Goal: Information Seeking & Learning: Learn about a topic

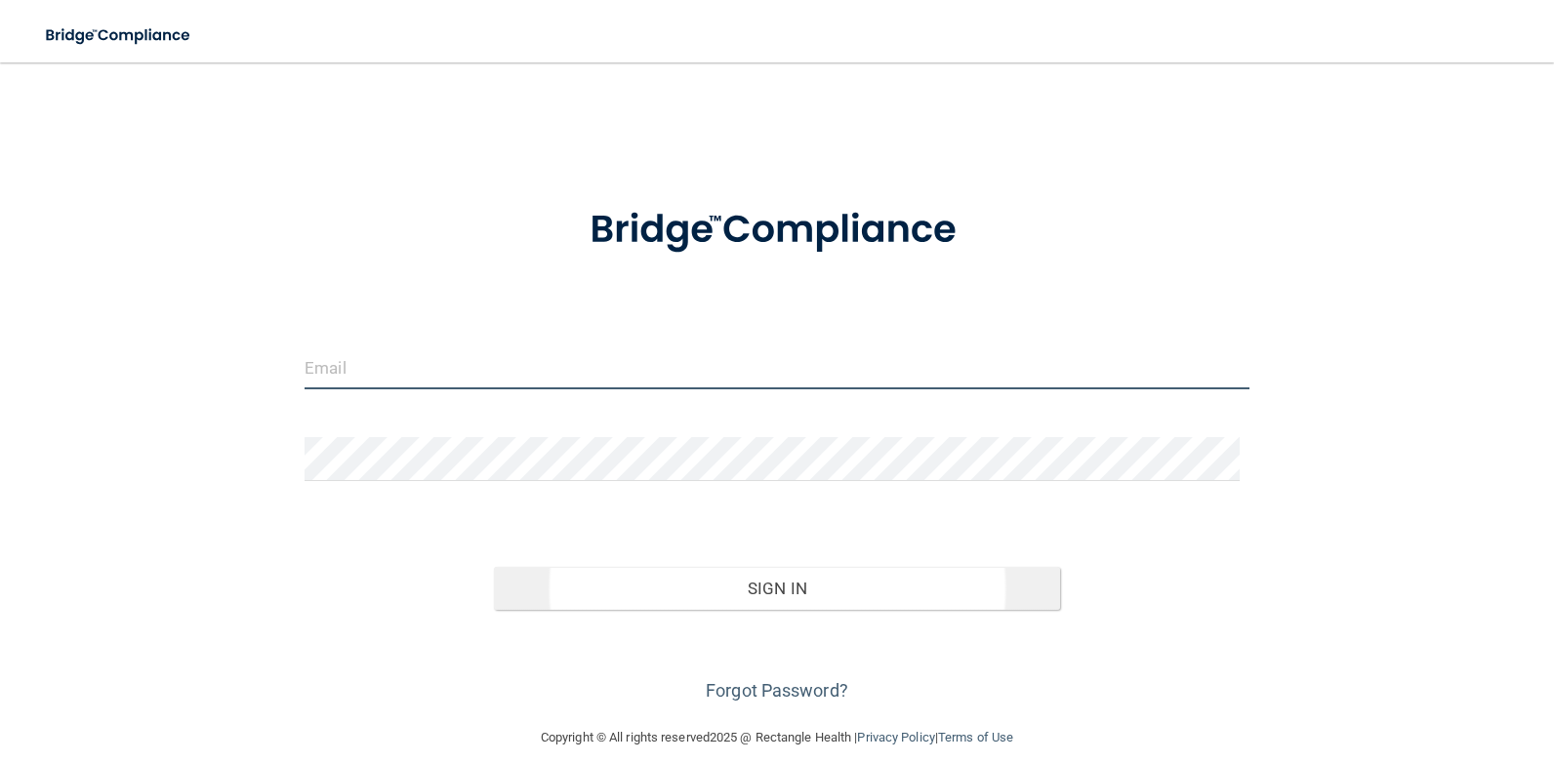
type input "[EMAIL_ADDRESS][DOMAIN_NAME]"
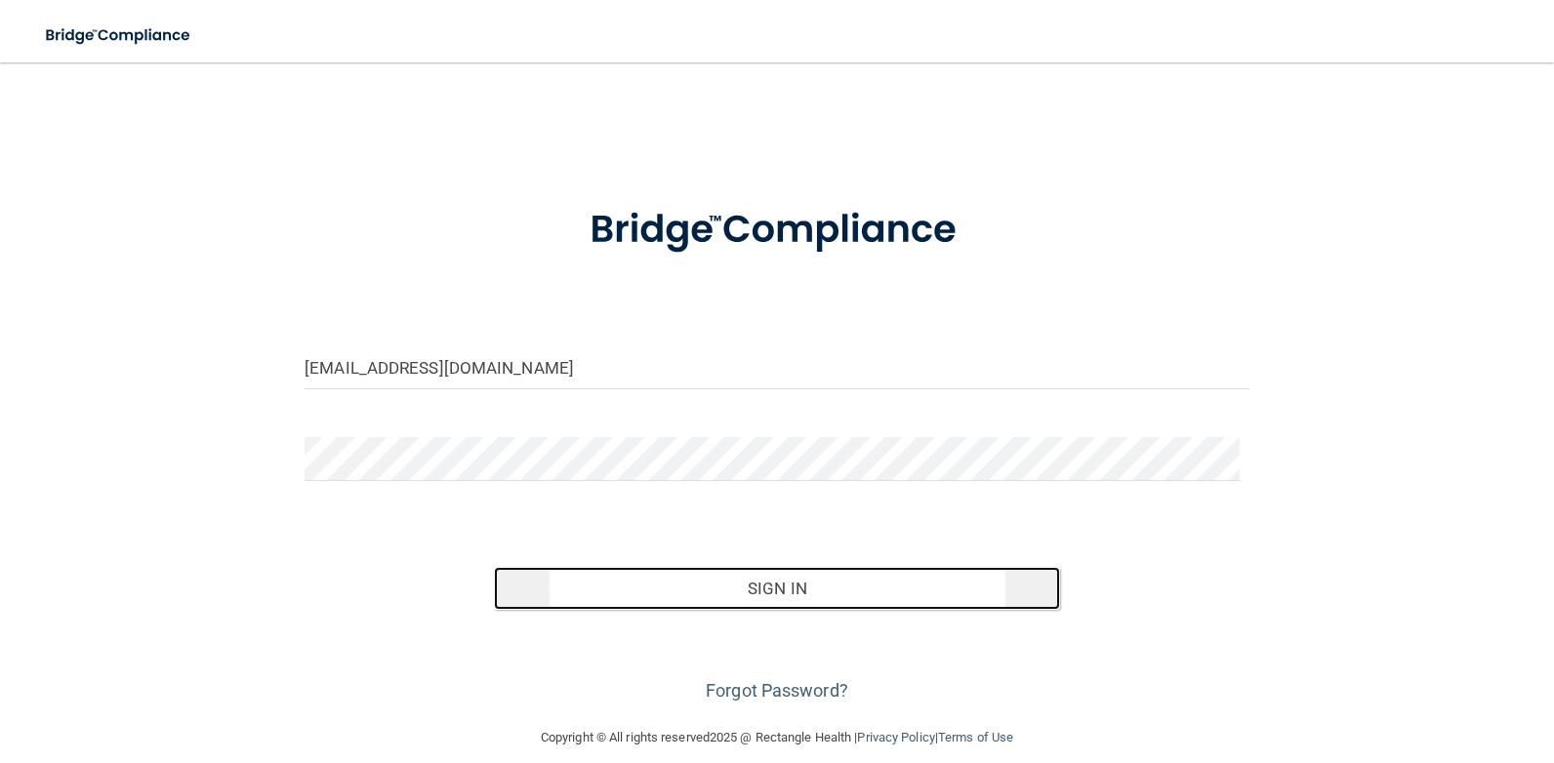
click at [798, 581] on button "Sign In" at bounding box center [777, 588] width 567 height 43
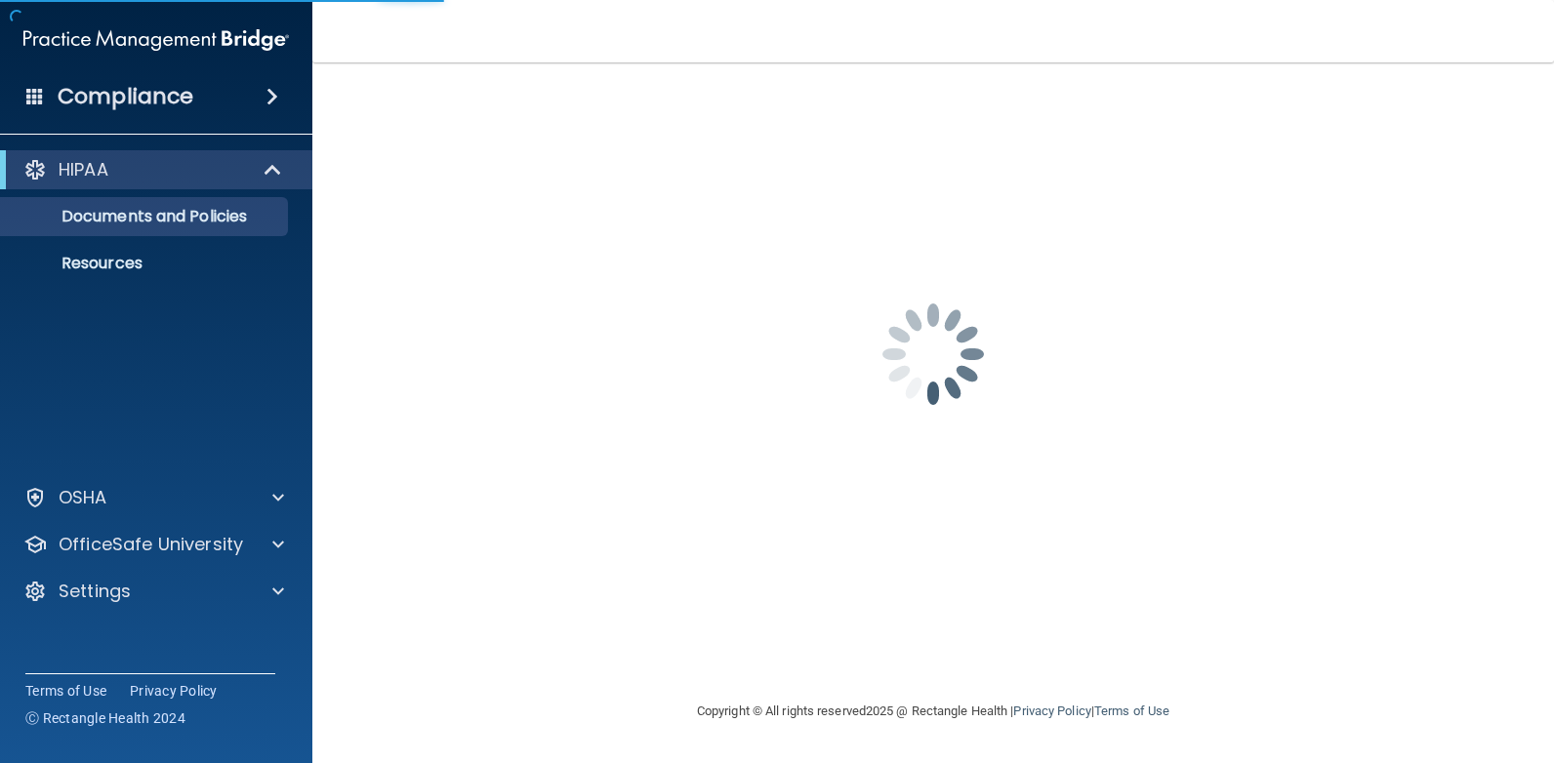
click at [798, 581] on div "toothscrubber728@aol.com Invalid email/password. You don't have permission to a…" at bounding box center [932, 381] width 1163 height 598
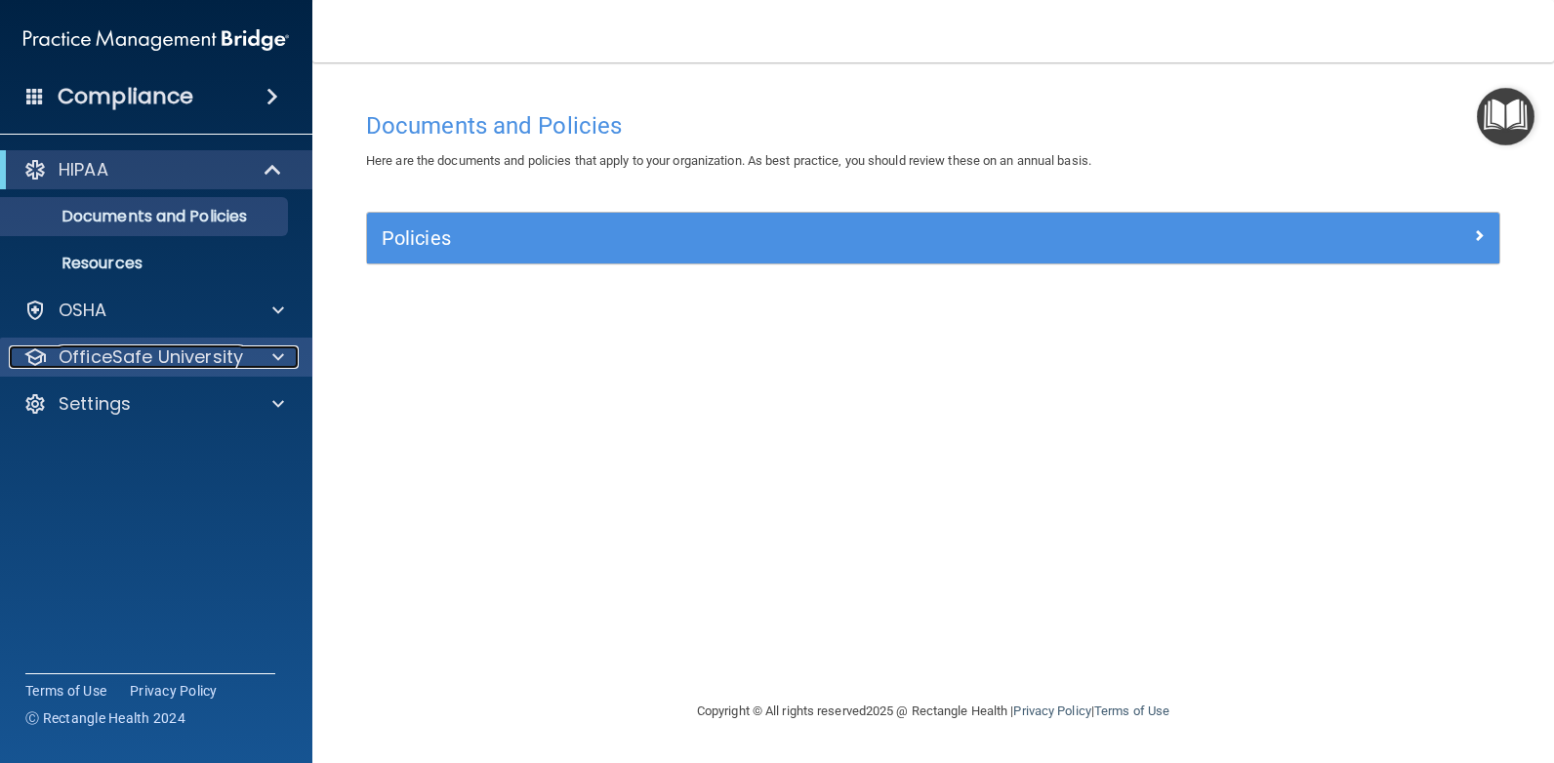
click at [226, 355] on p "OfficeSafe University" at bounding box center [151, 357] width 184 height 23
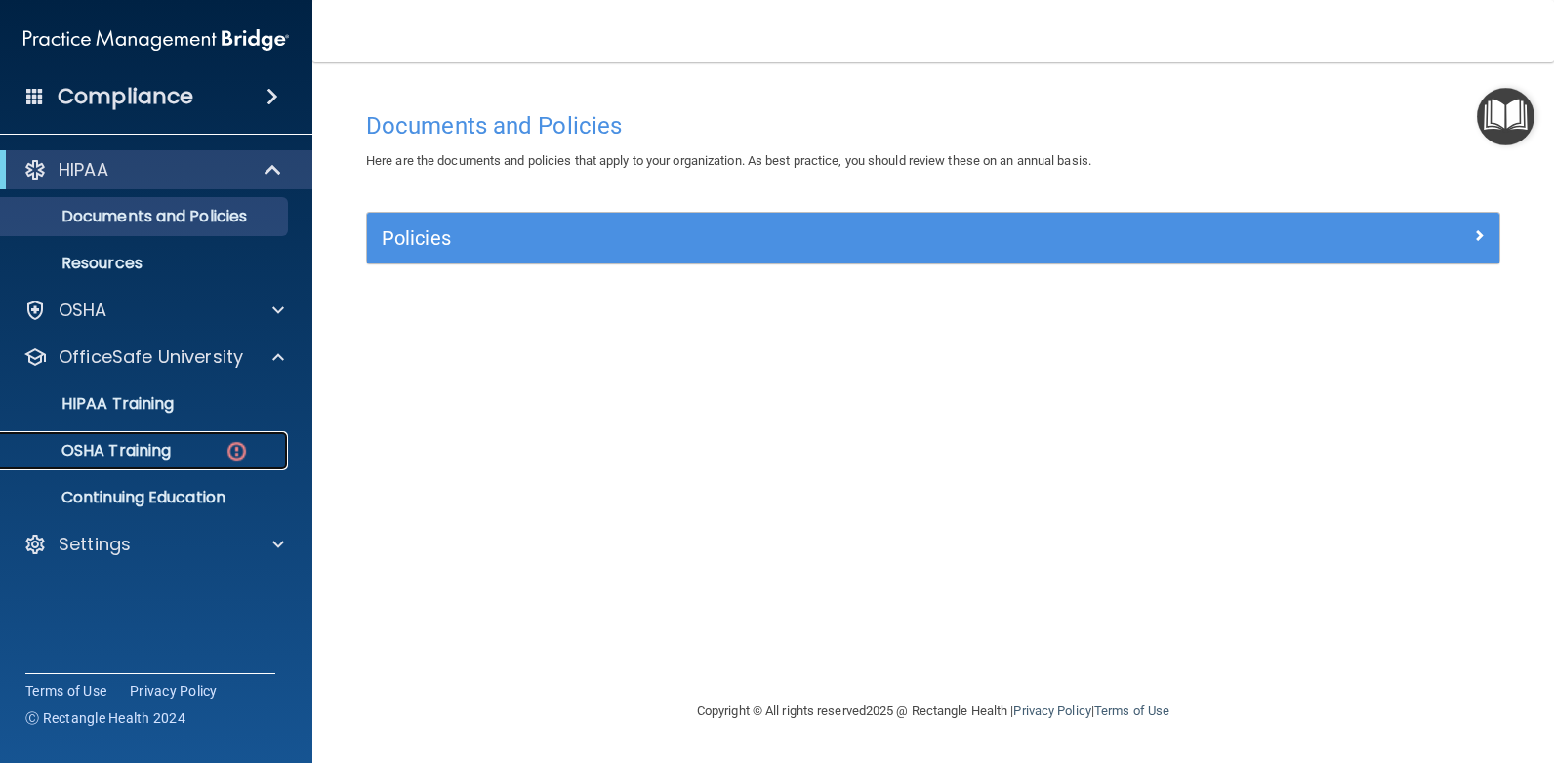
click at [179, 446] on div "OSHA Training" at bounding box center [146, 451] width 266 height 20
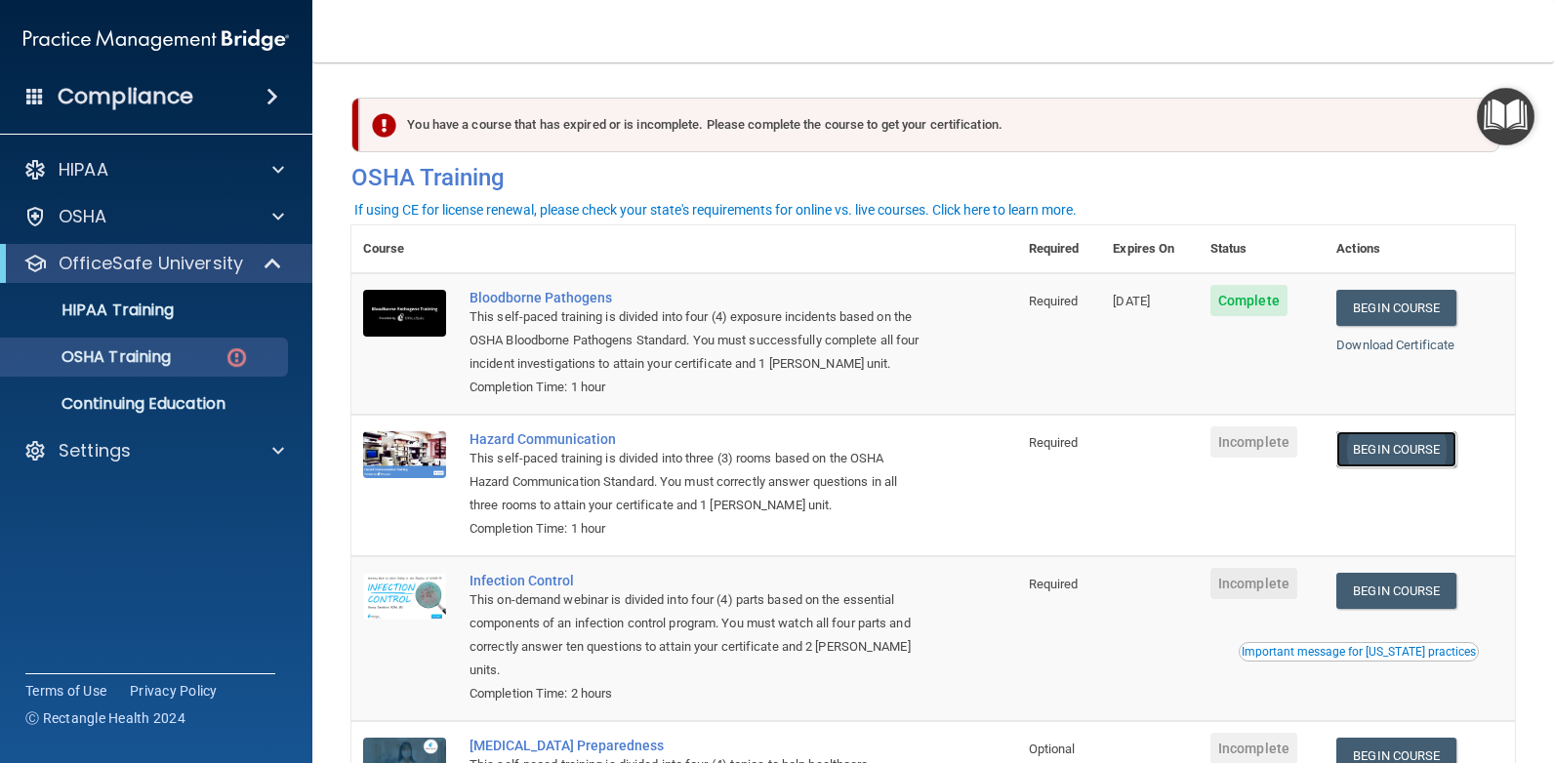
click at [1419, 450] on link "Begin Course" at bounding box center [1395, 449] width 119 height 36
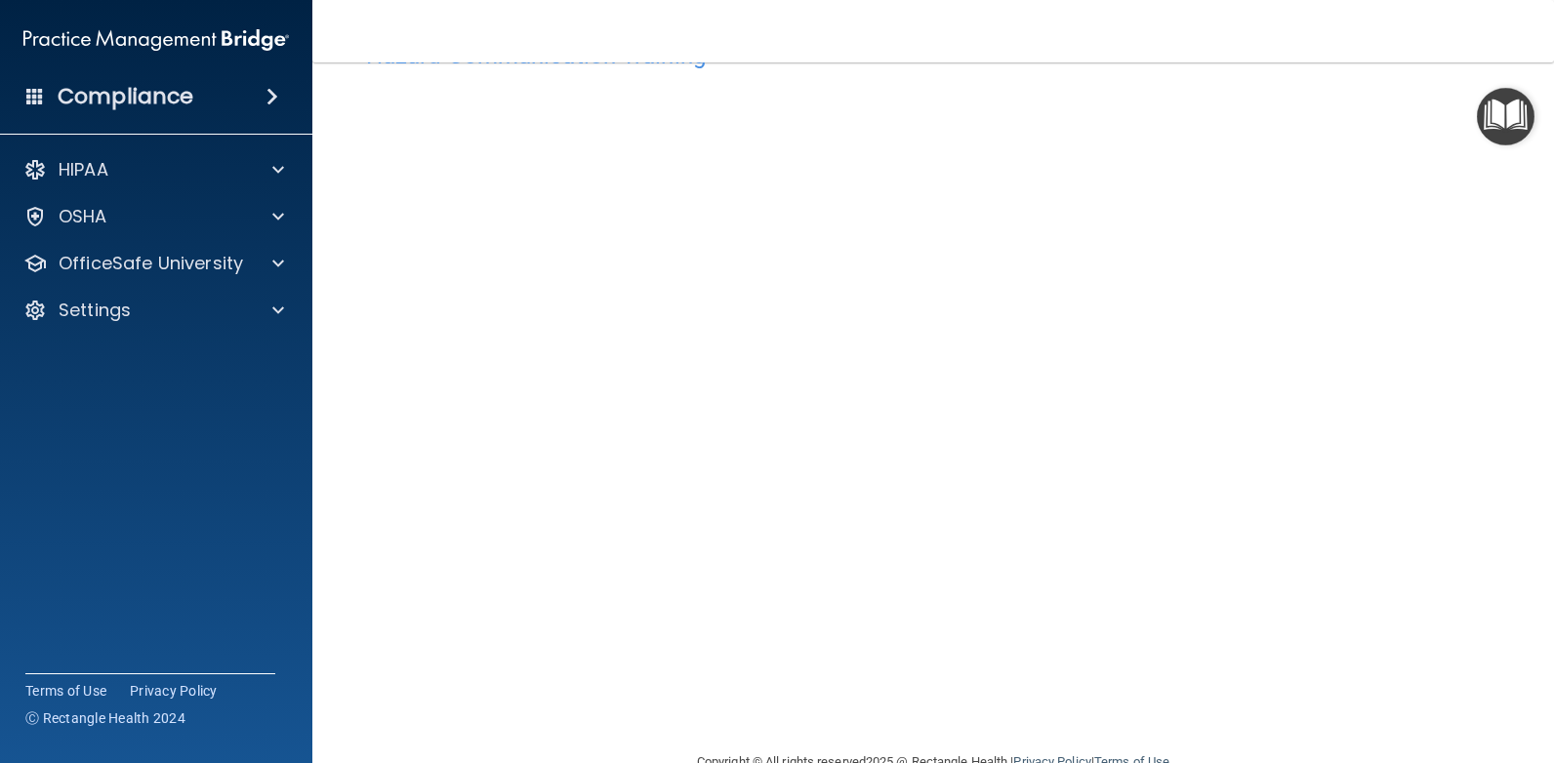
scroll to position [79, 0]
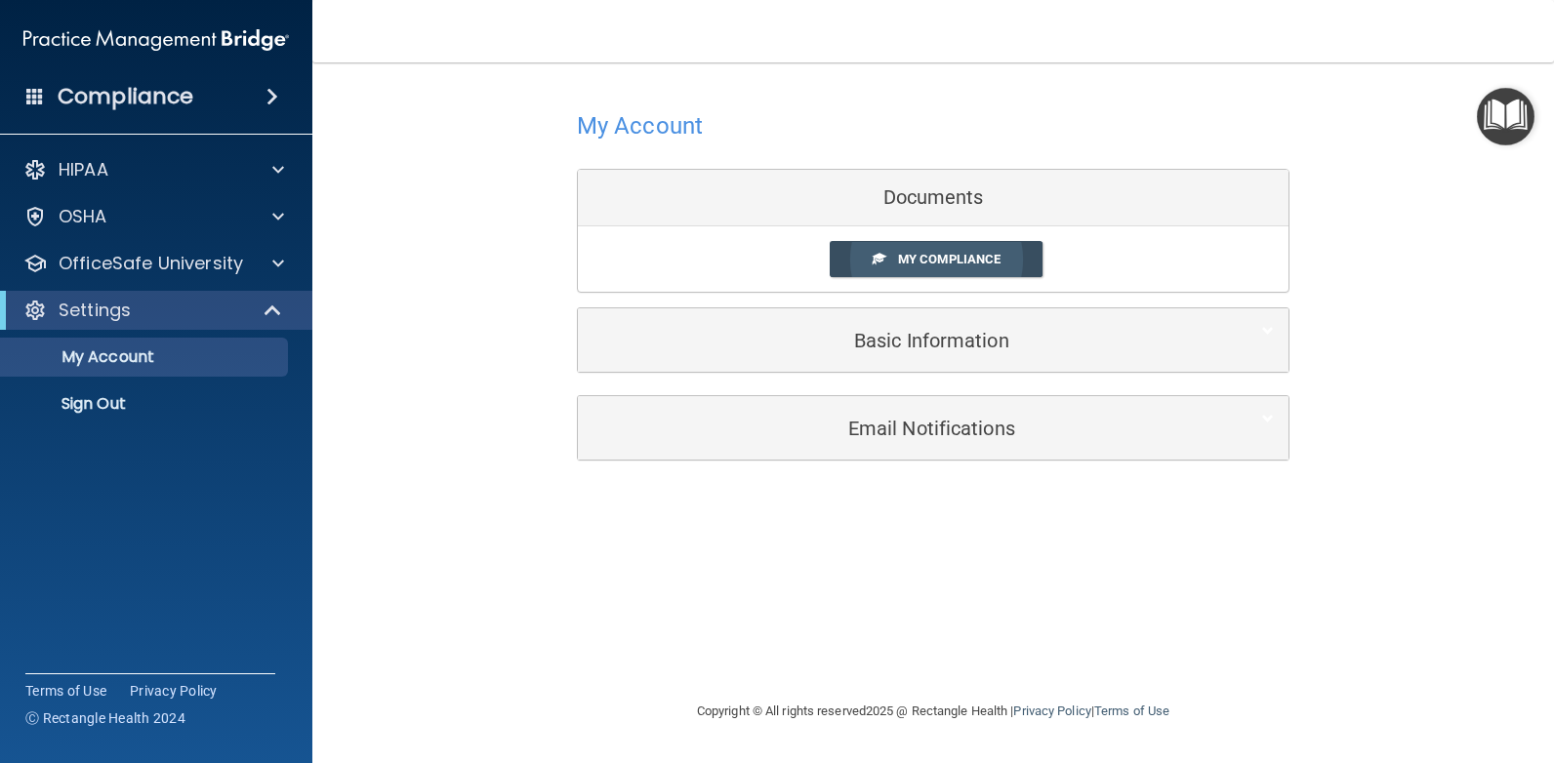
click at [925, 259] on span "My Compliance" at bounding box center [949, 259] width 102 height 15
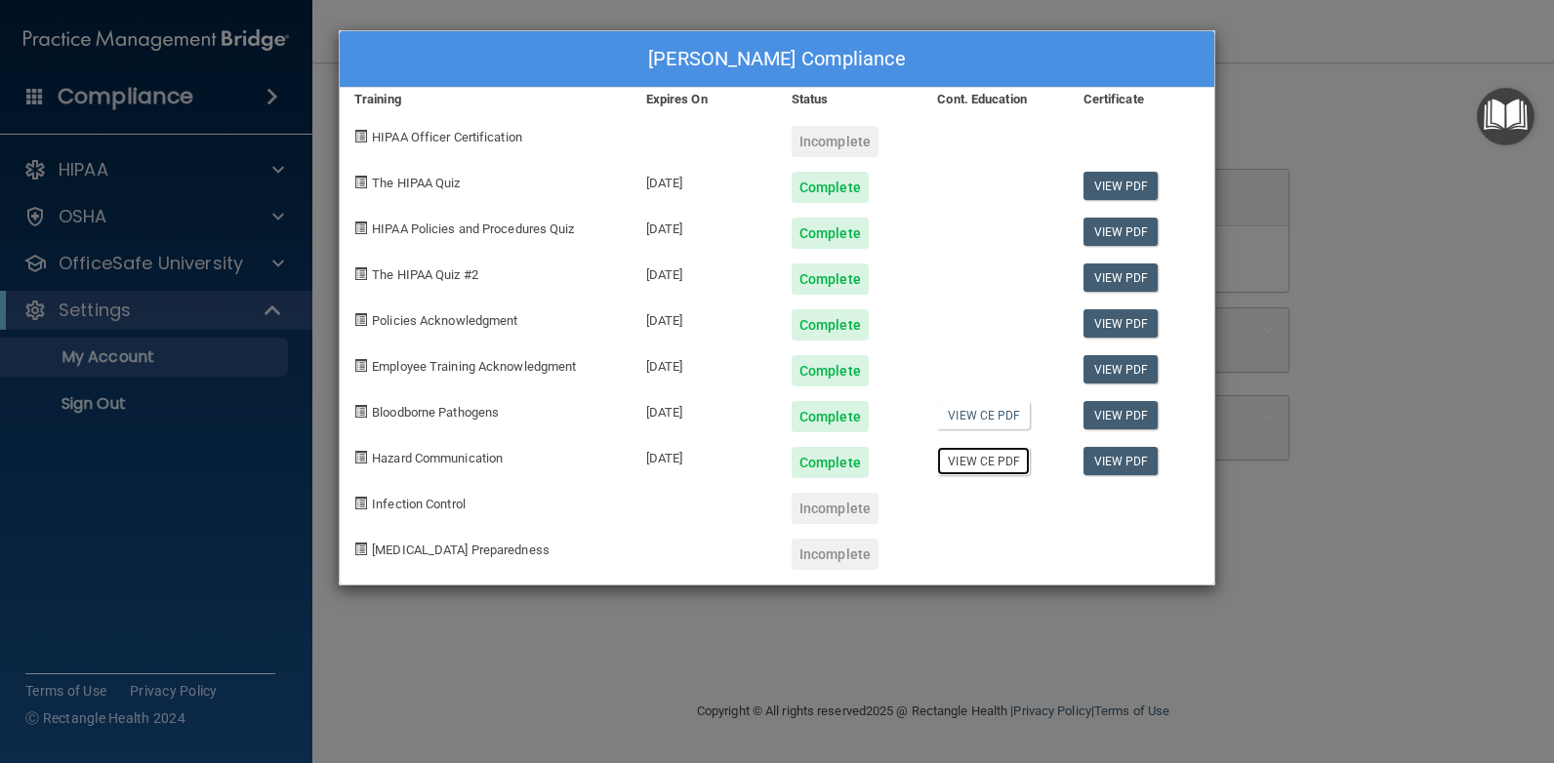
click at [991, 467] on link "View CE PDF" at bounding box center [983, 461] width 93 height 28
click at [278, 260] on div "Donna Garri's Compliance Training Expires On Status Cont. Education Certificate…" at bounding box center [777, 381] width 1554 height 763
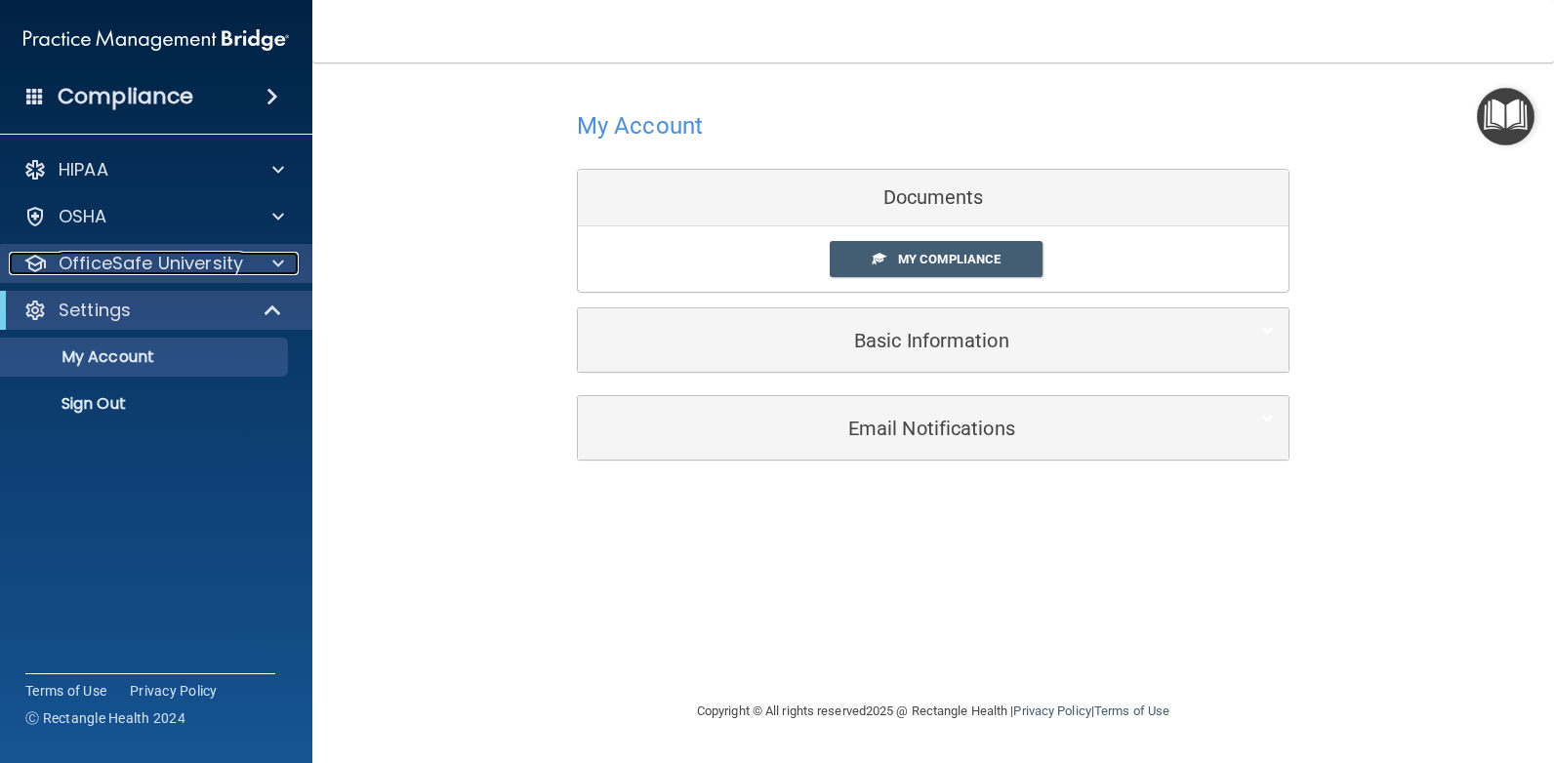
click at [275, 259] on span at bounding box center [278, 263] width 12 height 23
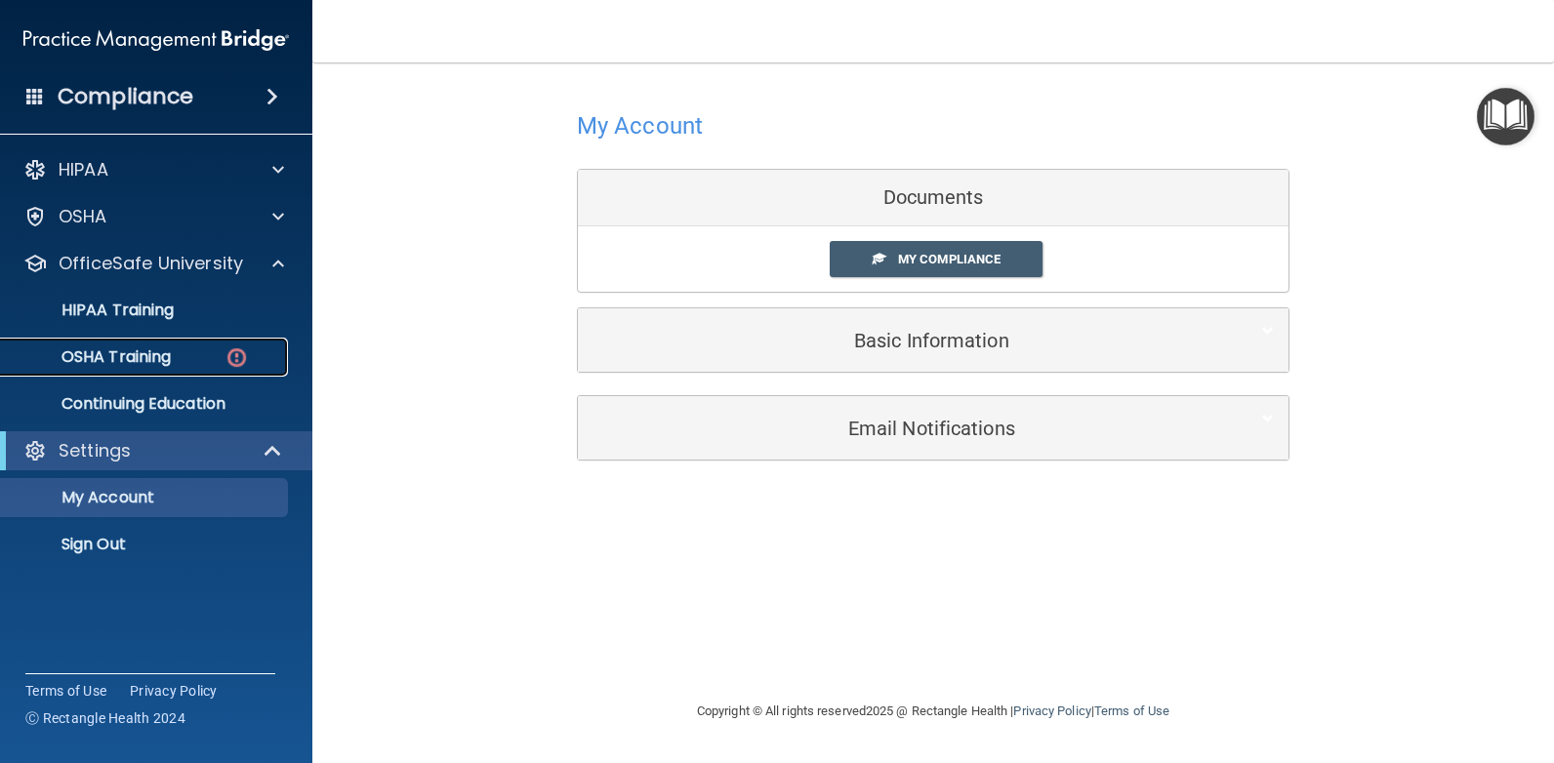
click at [177, 358] on div "OSHA Training" at bounding box center [146, 357] width 266 height 20
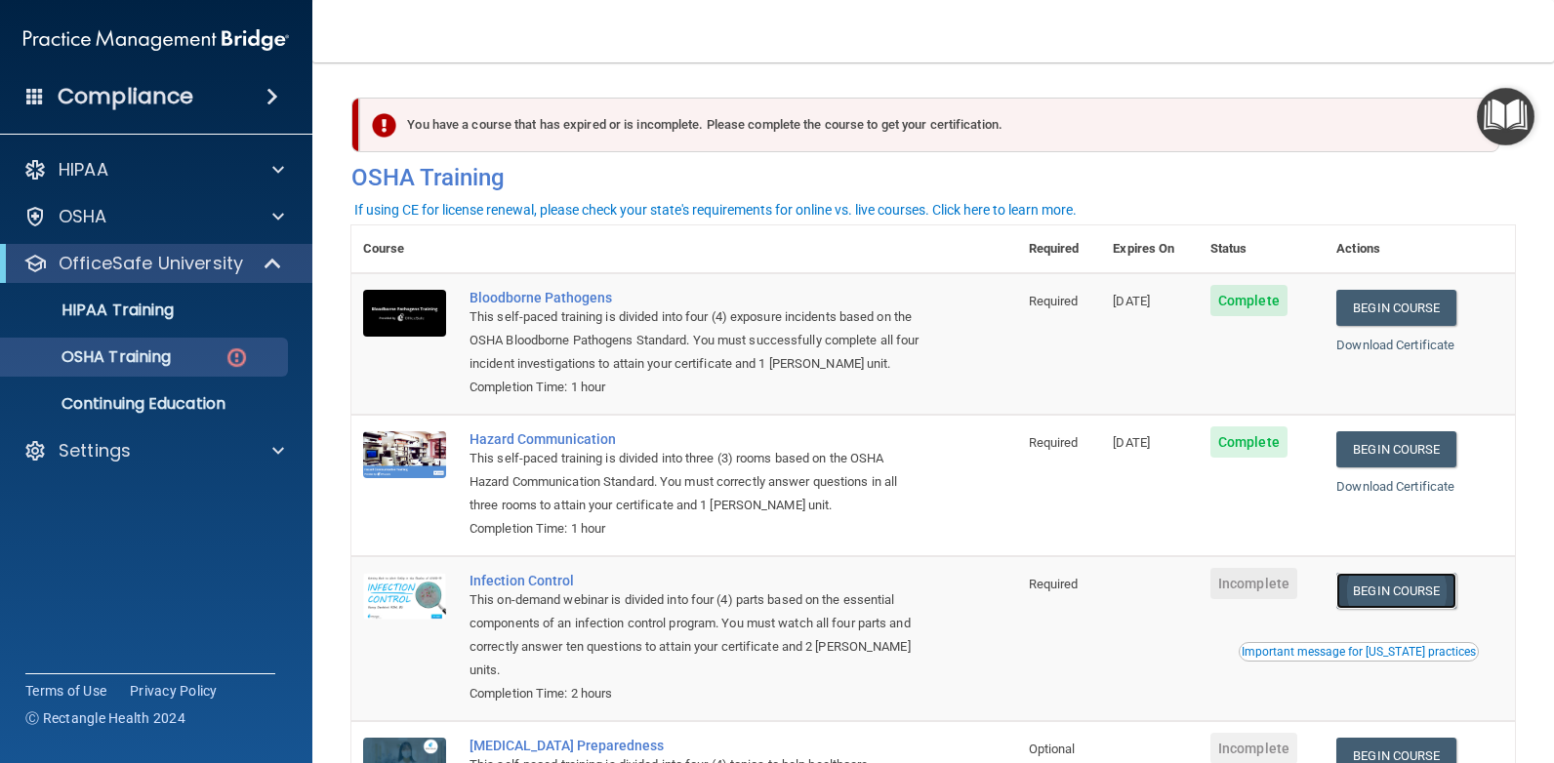
click at [1382, 596] on link "Begin Course" at bounding box center [1395, 591] width 119 height 36
click at [223, 362] on div "OSHA Training" at bounding box center [146, 357] width 266 height 20
click at [272, 262] on span at bounding box center [274, 263] width 17 height 23
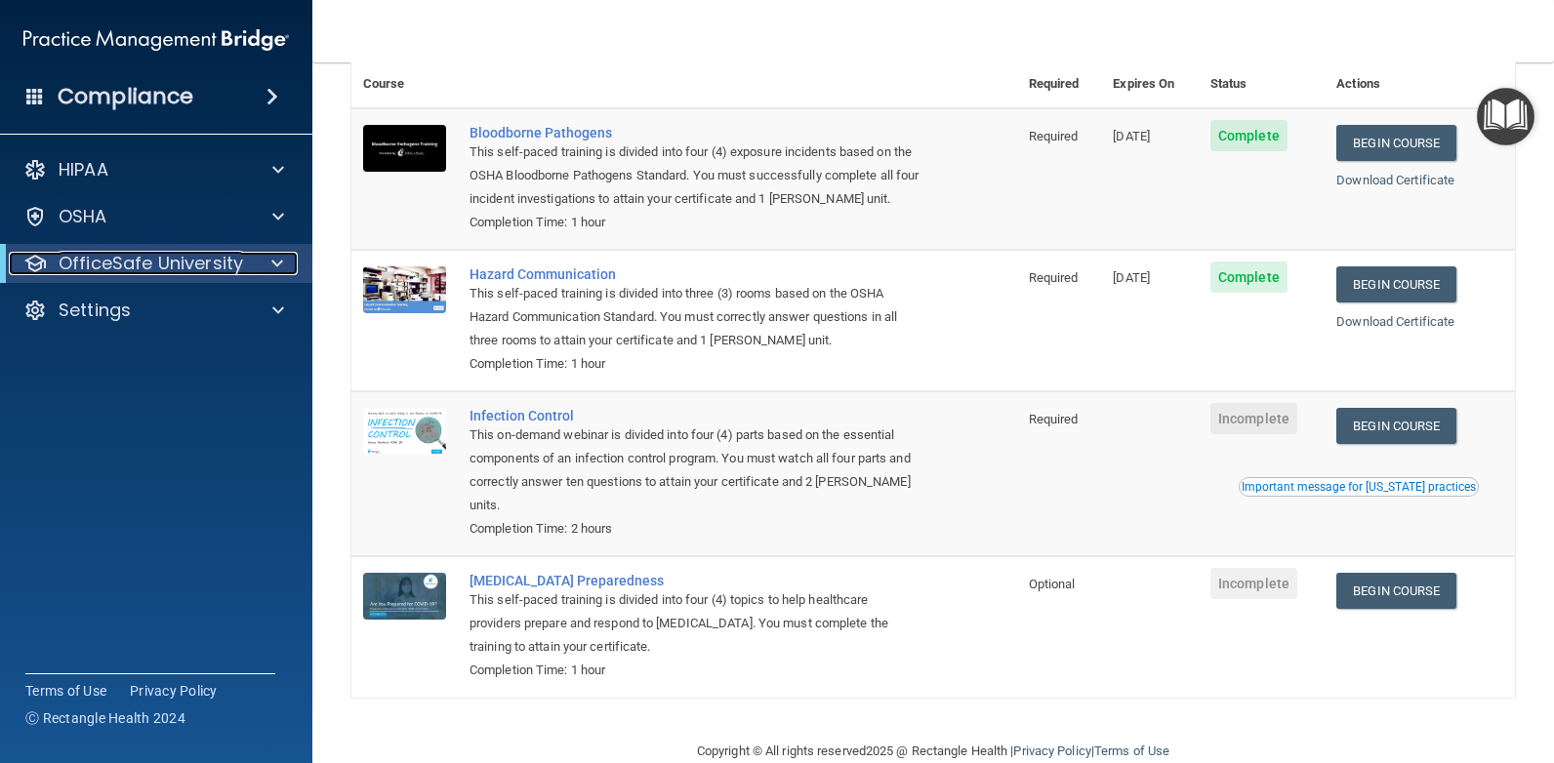
scroll to position [205, 0]
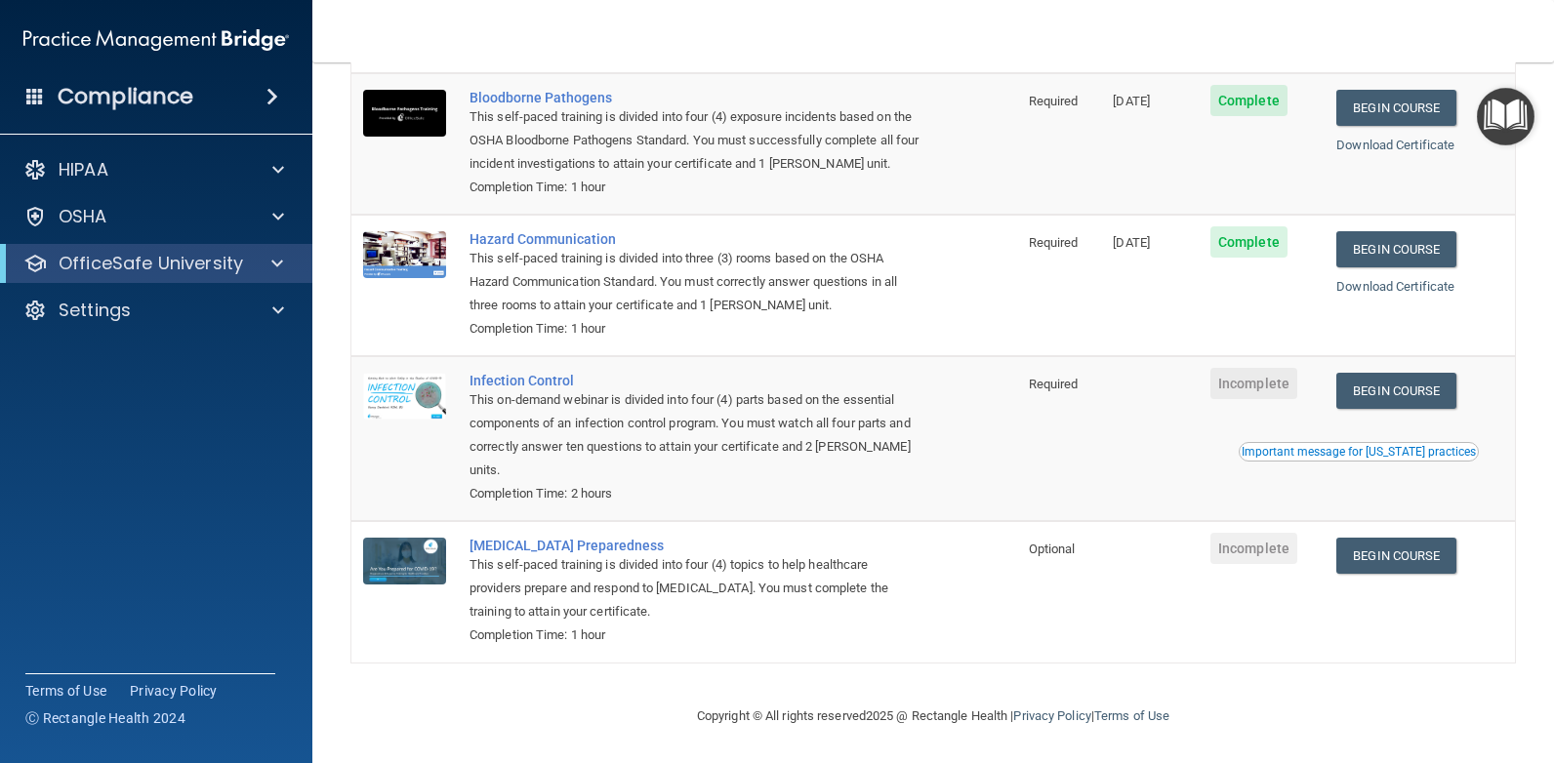
click at [1356, 446] on div "Important message for California practices" at bounding box center [1359, 452] width 234 height 12
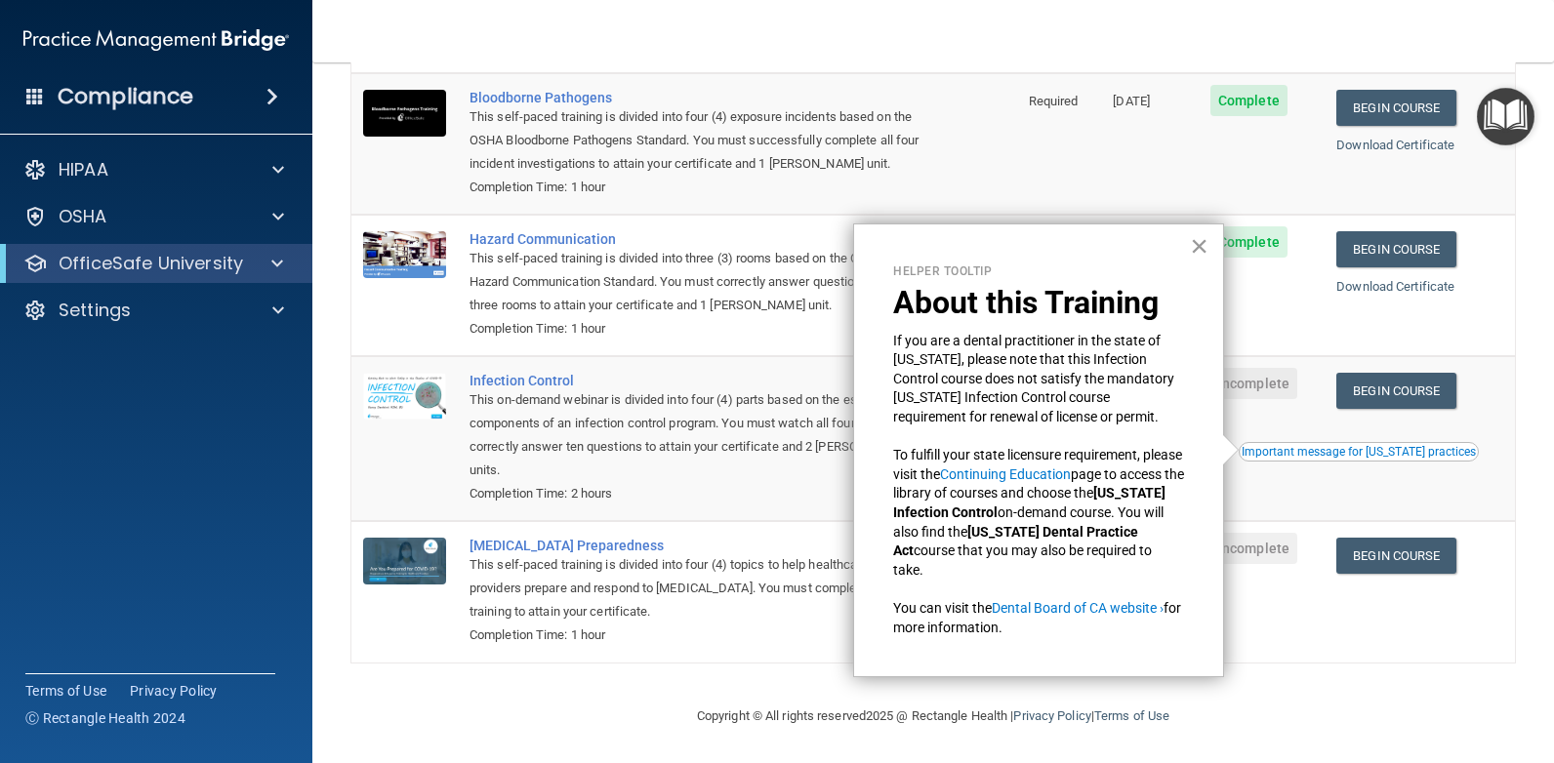
click at [1204, 236] on button "×" at bounding box center [1199, 245] width 19 height 31
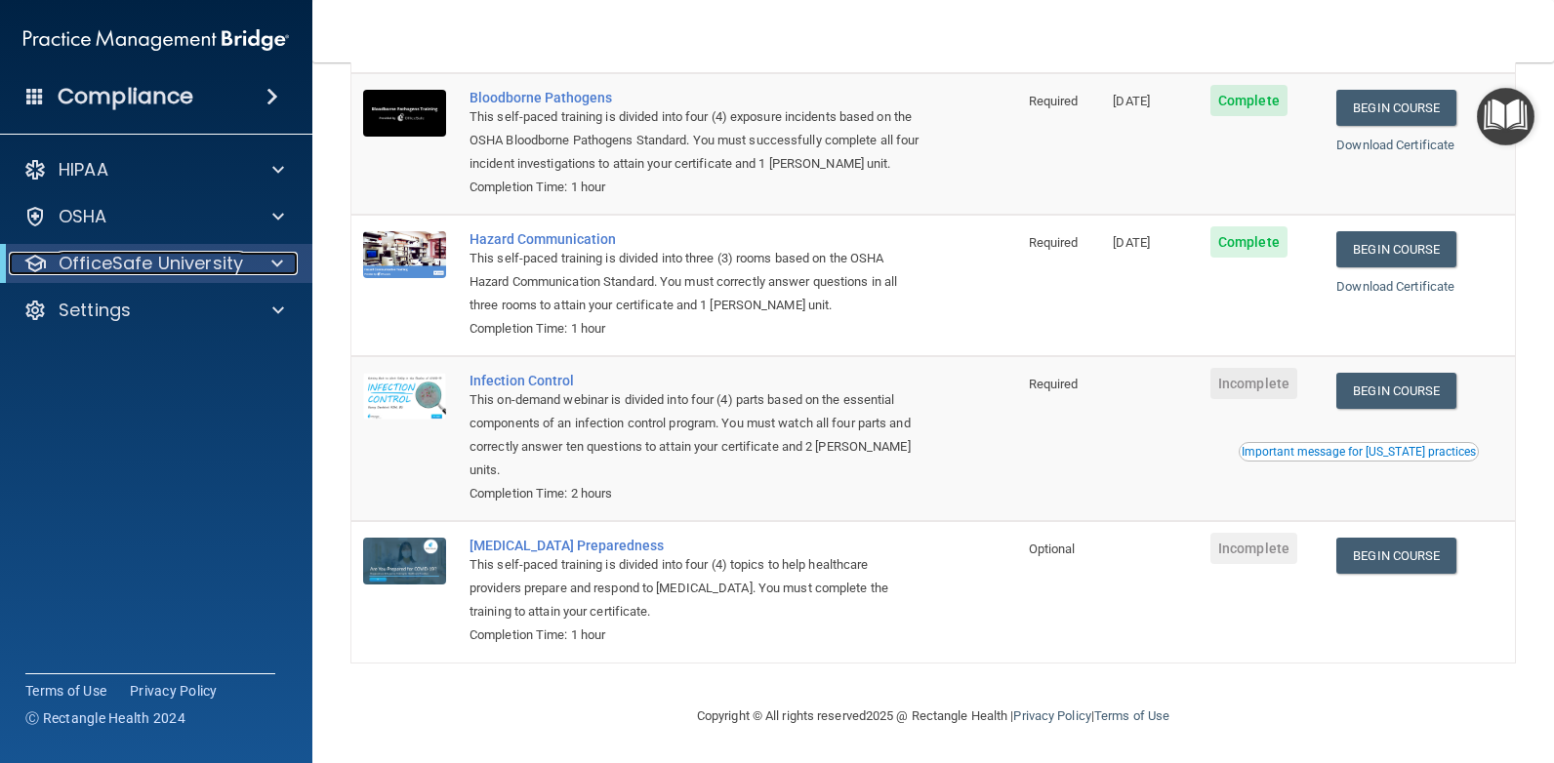
click at [276, 261] on span at bounding box center [277, 263] width 12 height 23
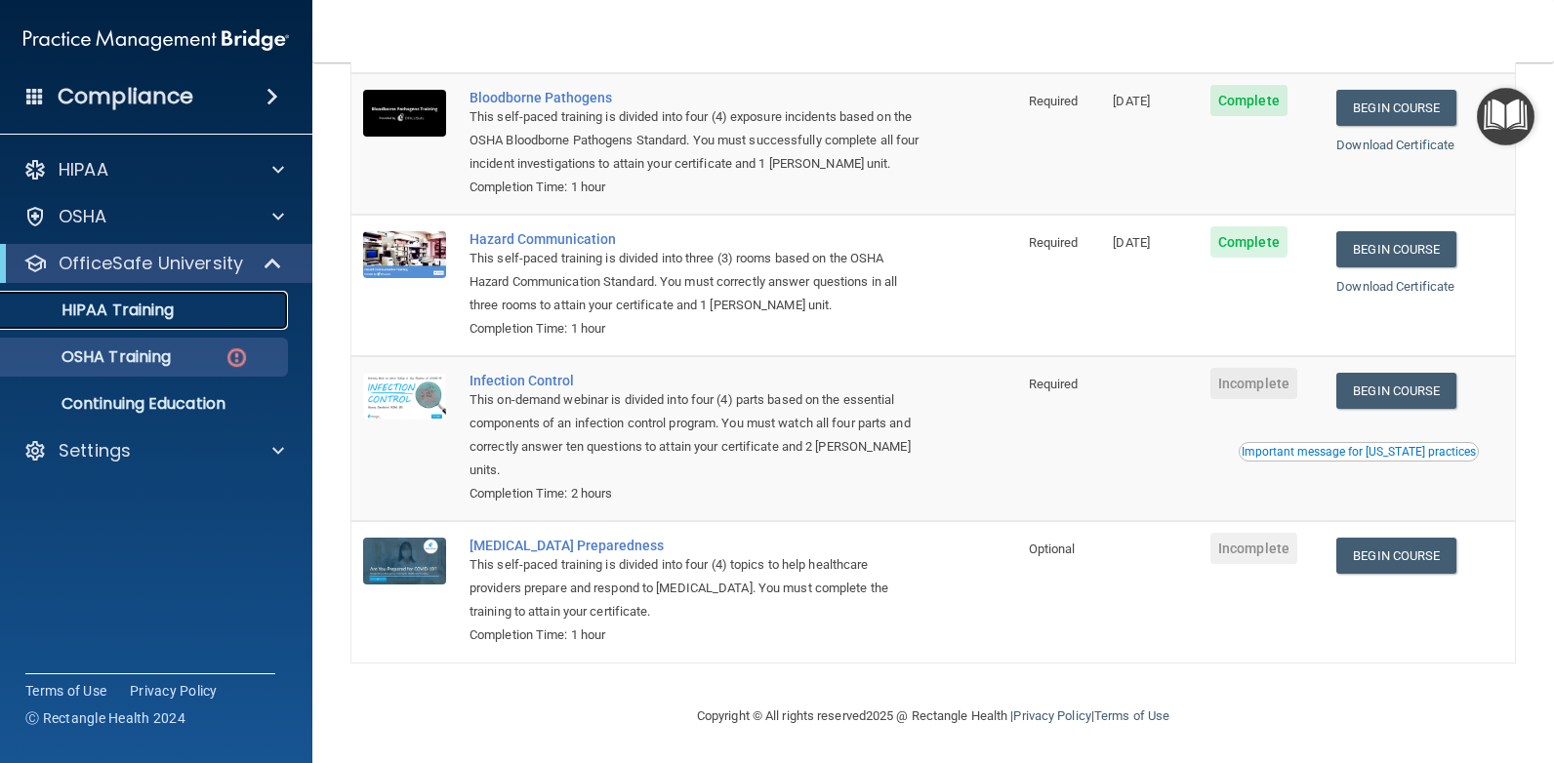
click at [169, 318] on p "HIPAA Training" at bounding box center [93, 311] width 161 height 20
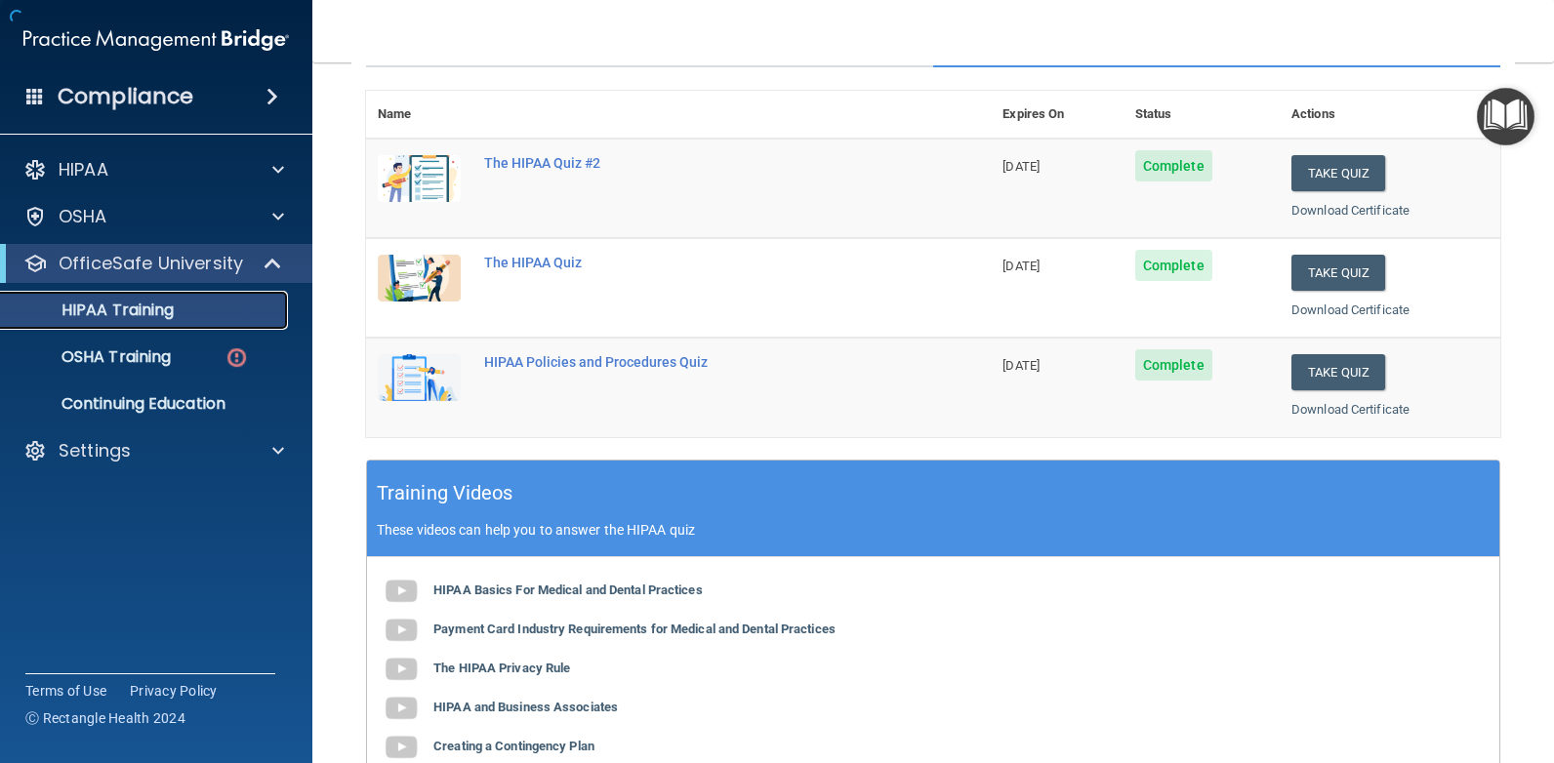
scroll to position [707, 0]
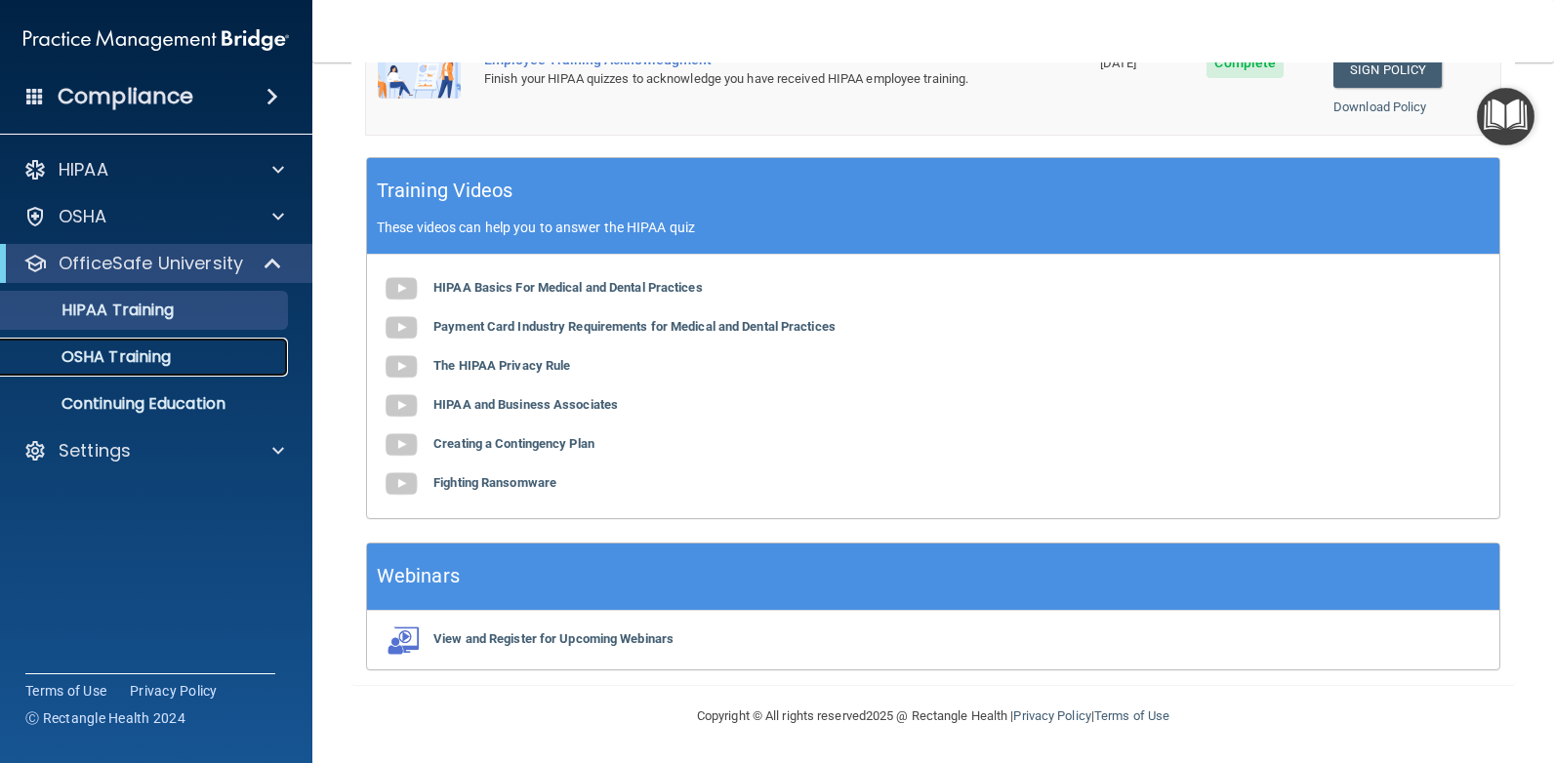
click at [142, 352] on p "OSHA Training" at bounding box center [92, 357] width 158 height 20
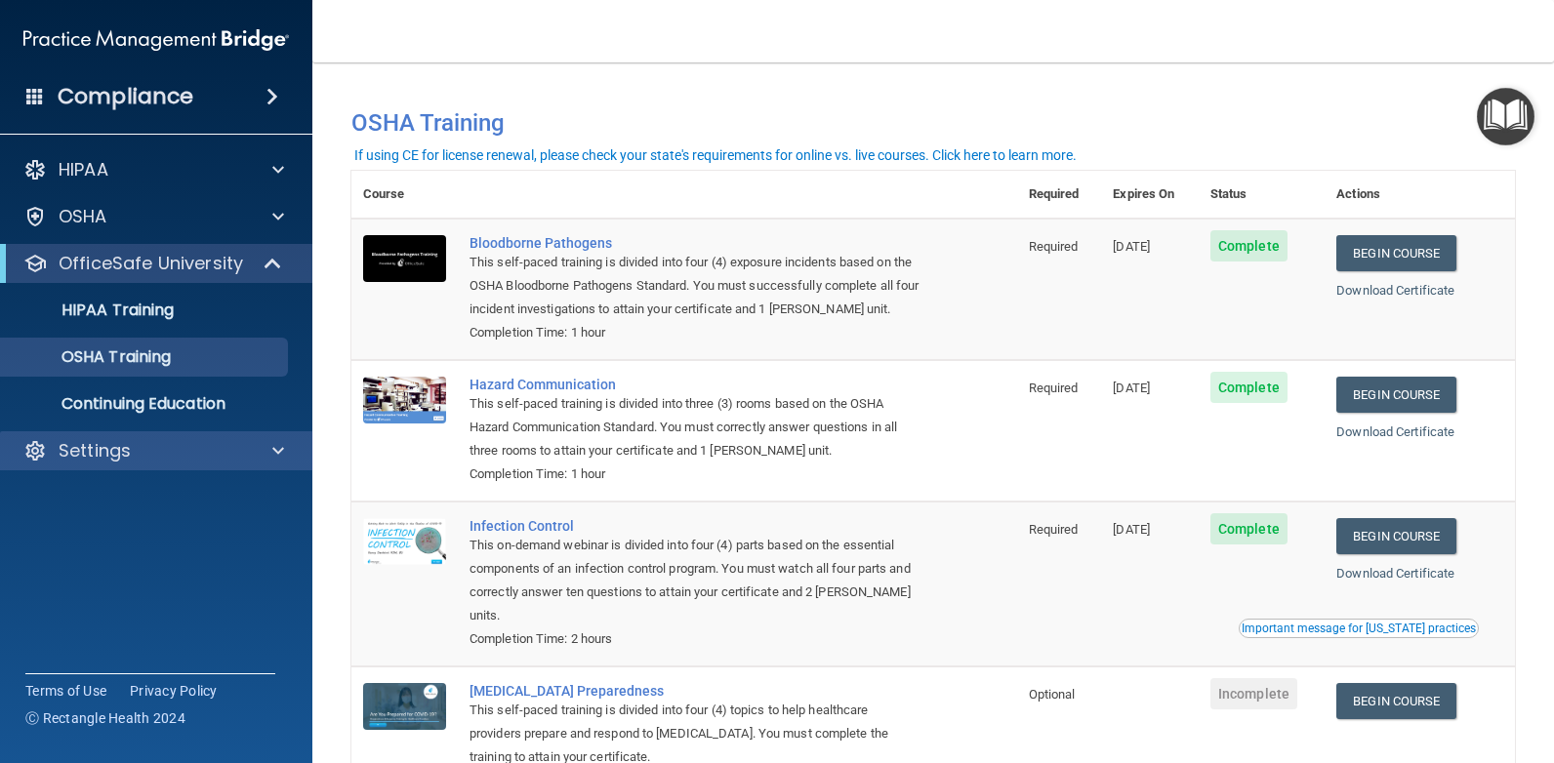
click at [113, 468] on div "Settings" at bounding box center [156, 450] width 313 height 39
click at [268, 455] on div at bounding box center [275, 450] width 49 height 23
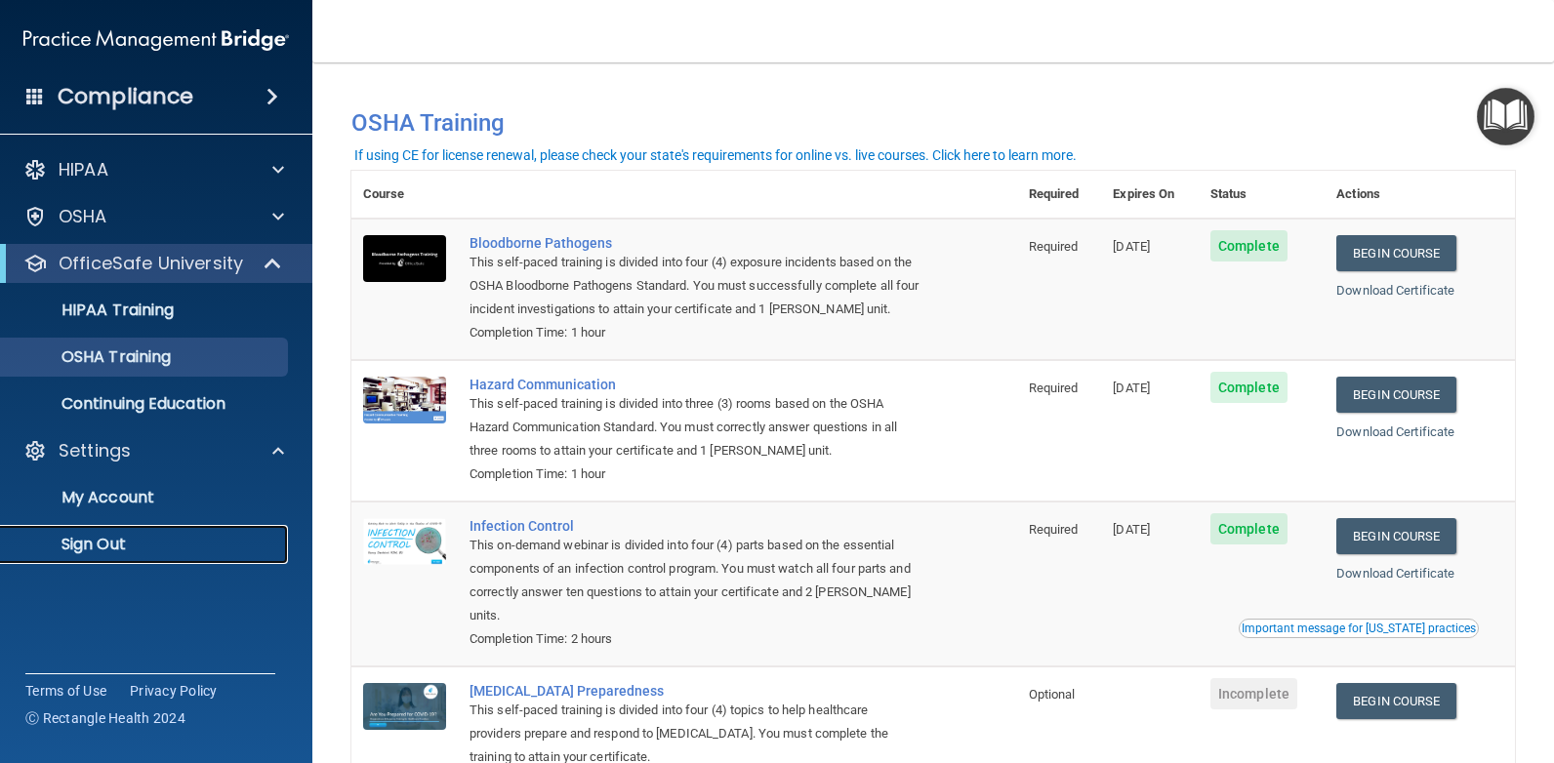
drag, startPoint x: 103, startPoint y: 542, endPoint x: 112, endPoint y: 528, distance: 16.2
click at [104, 540] on p "Sign Out" at bounding box center [146, 545] width 266 height 20
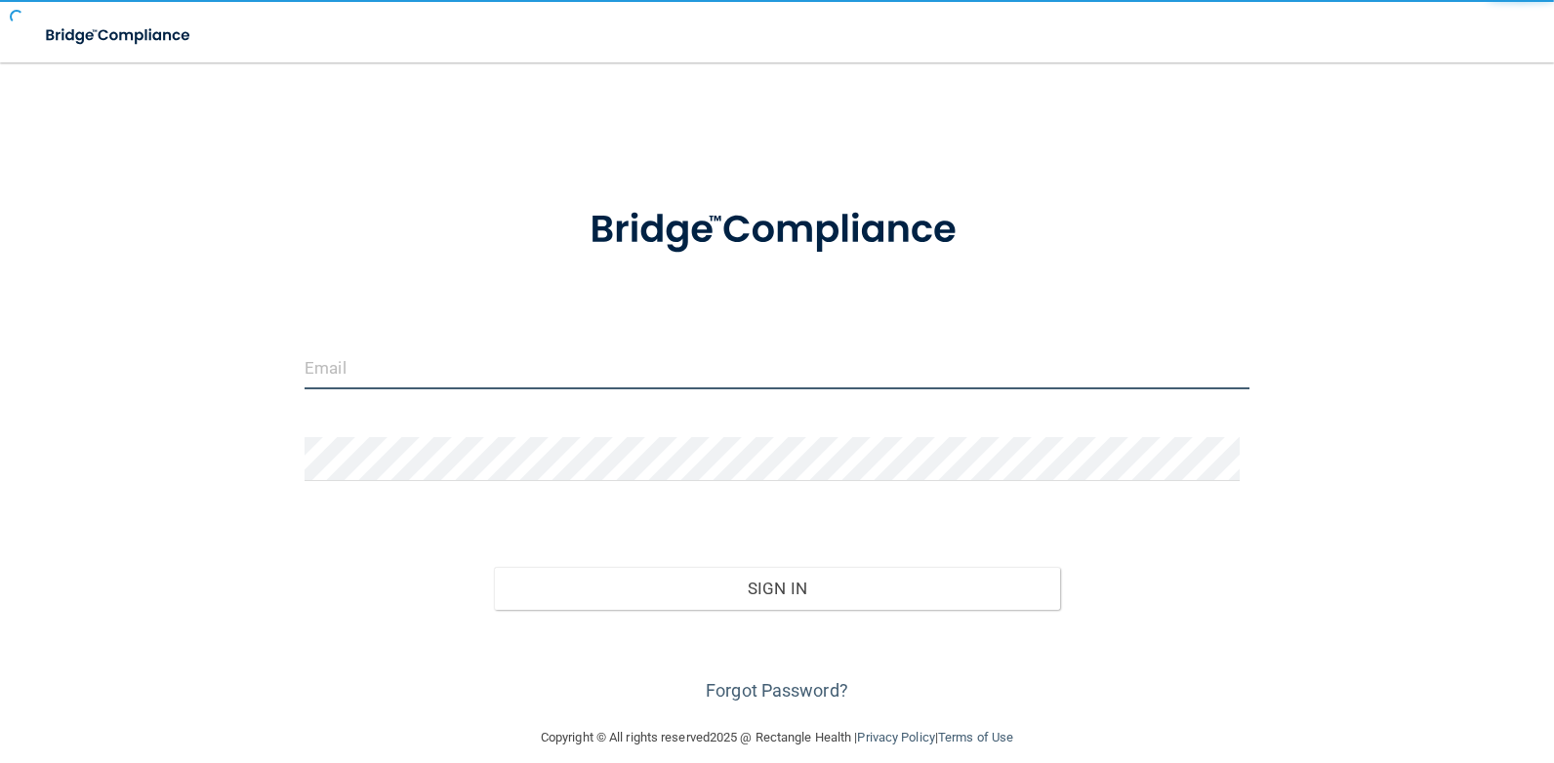
type input "[EMAIL_ADDRESS][DOMAIN_NAME]"
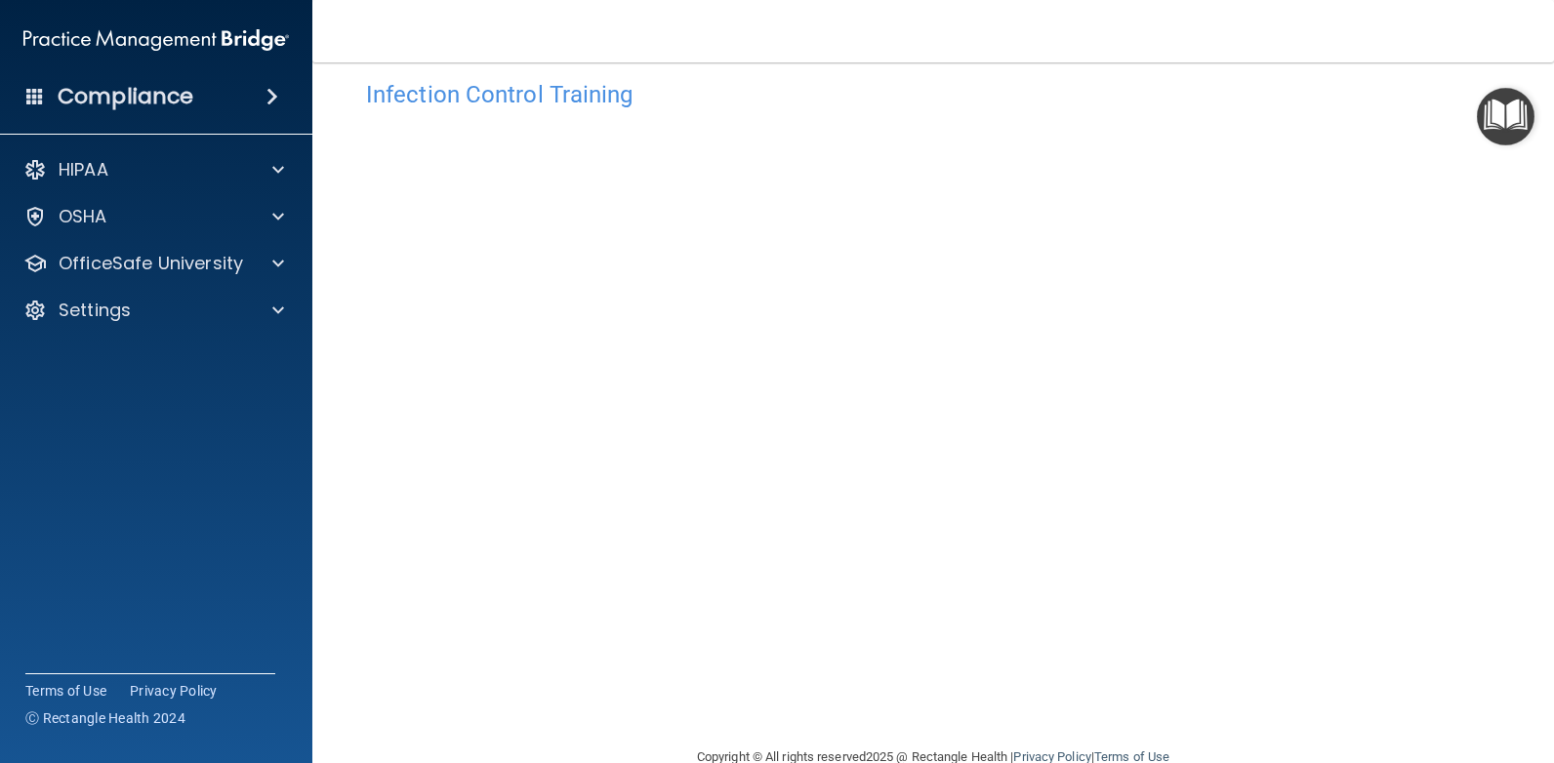
scroll to position [72, 0]
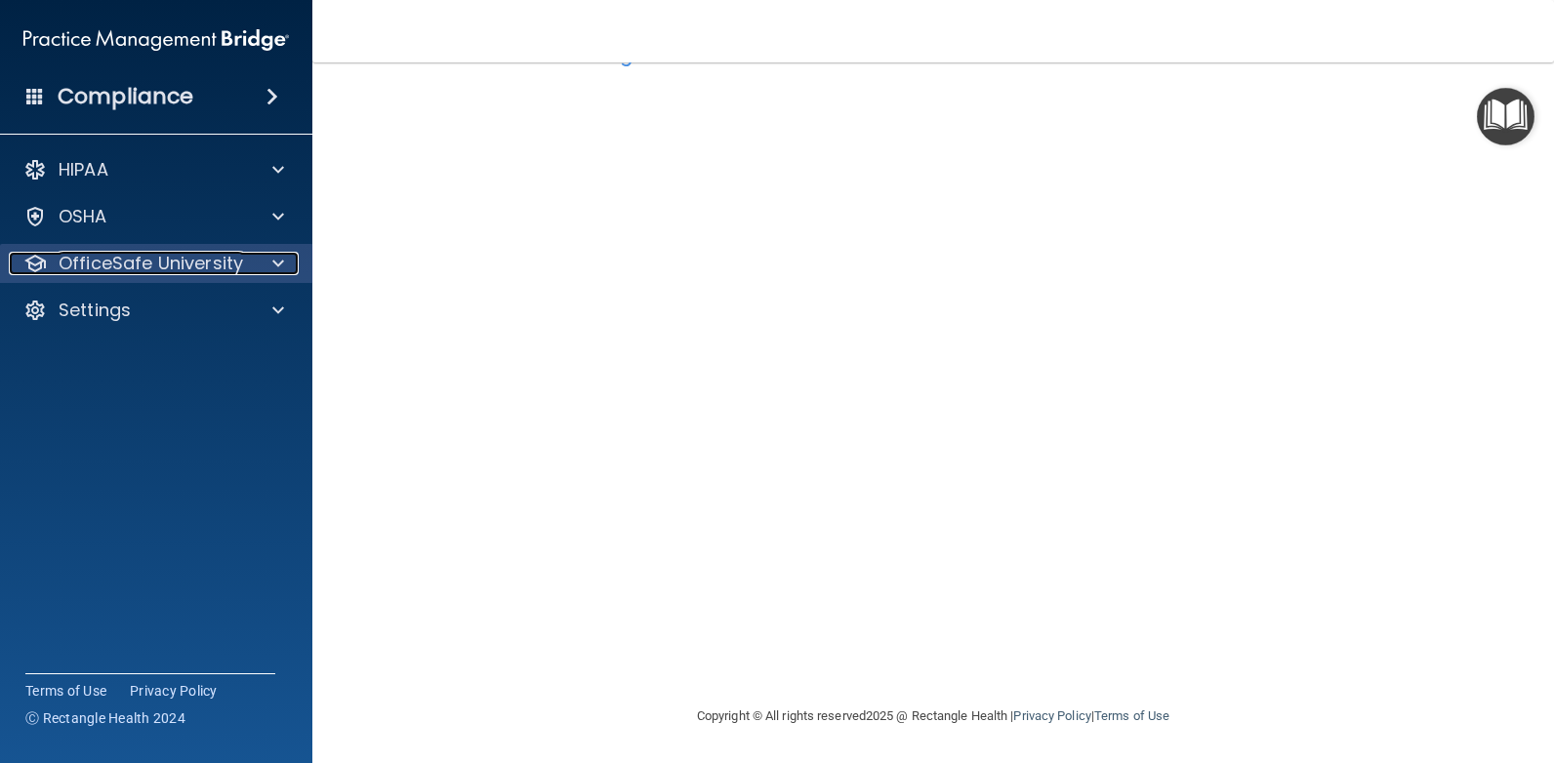
click at [278, 260] on span at bounding box center [278, 263] width 12 height 23
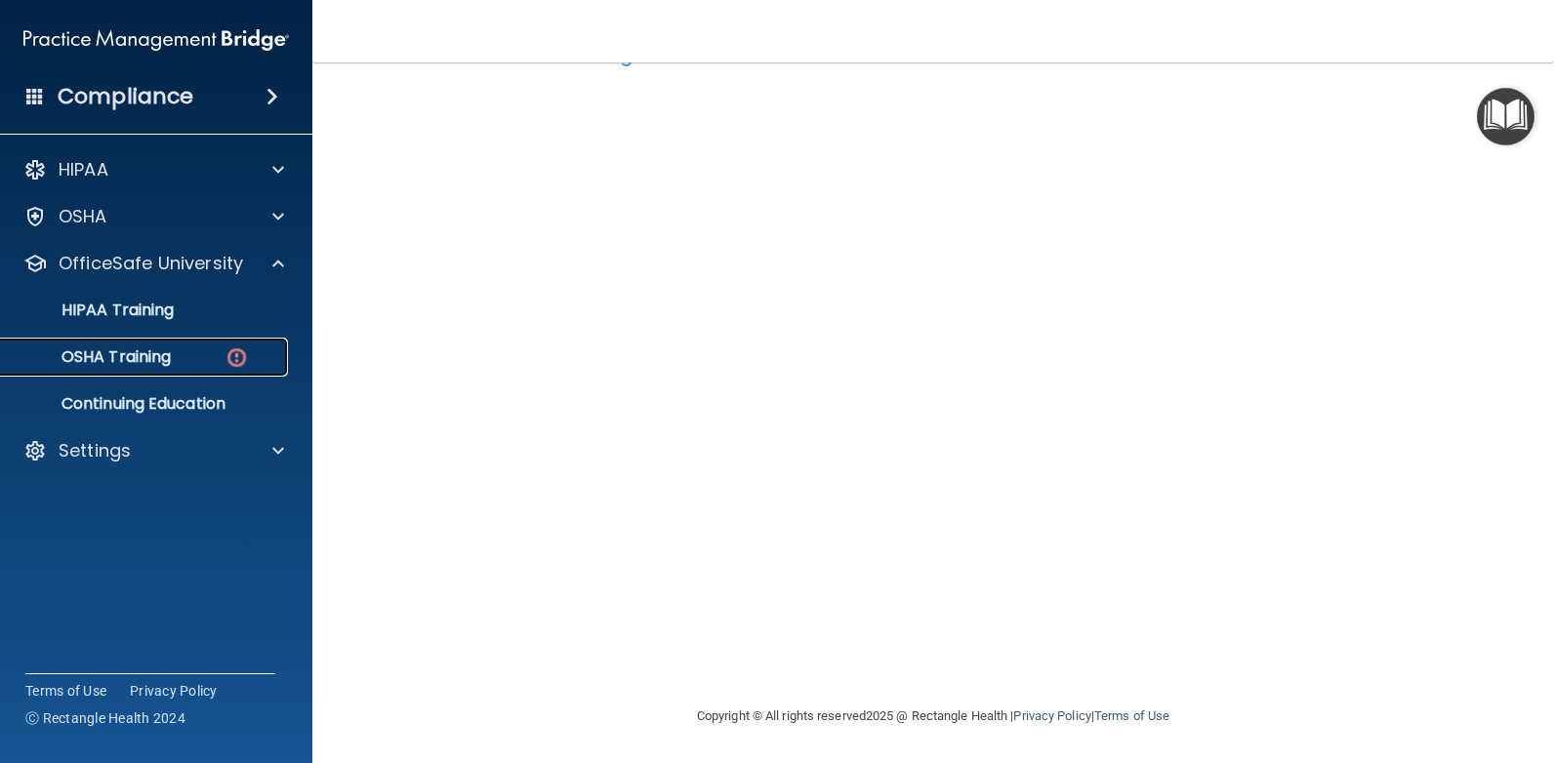
click at [193, 363] on div "OSHA Training" at bounding box center [146, 357] width 266 height 20
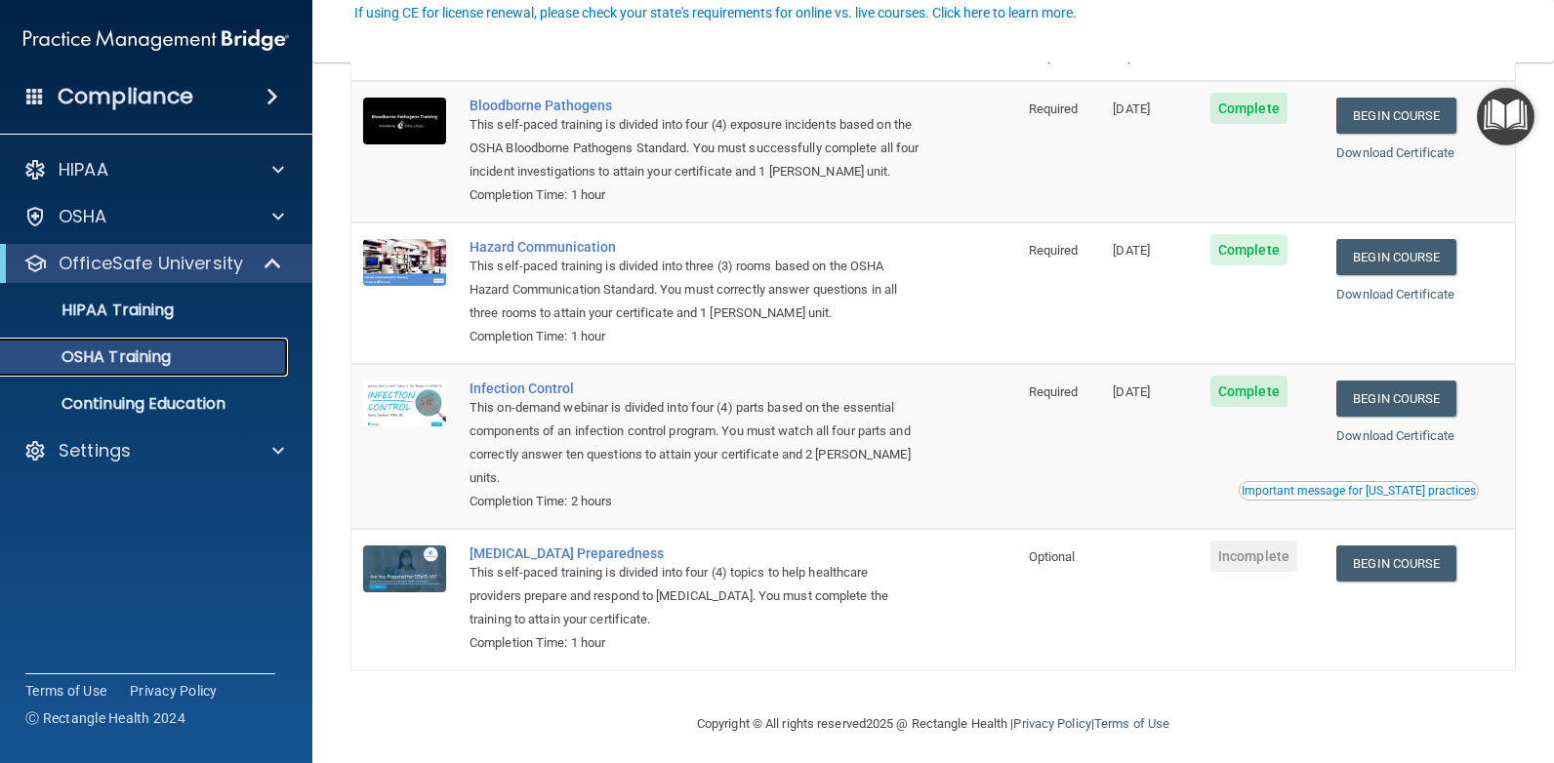
scroll to position [150, 0]
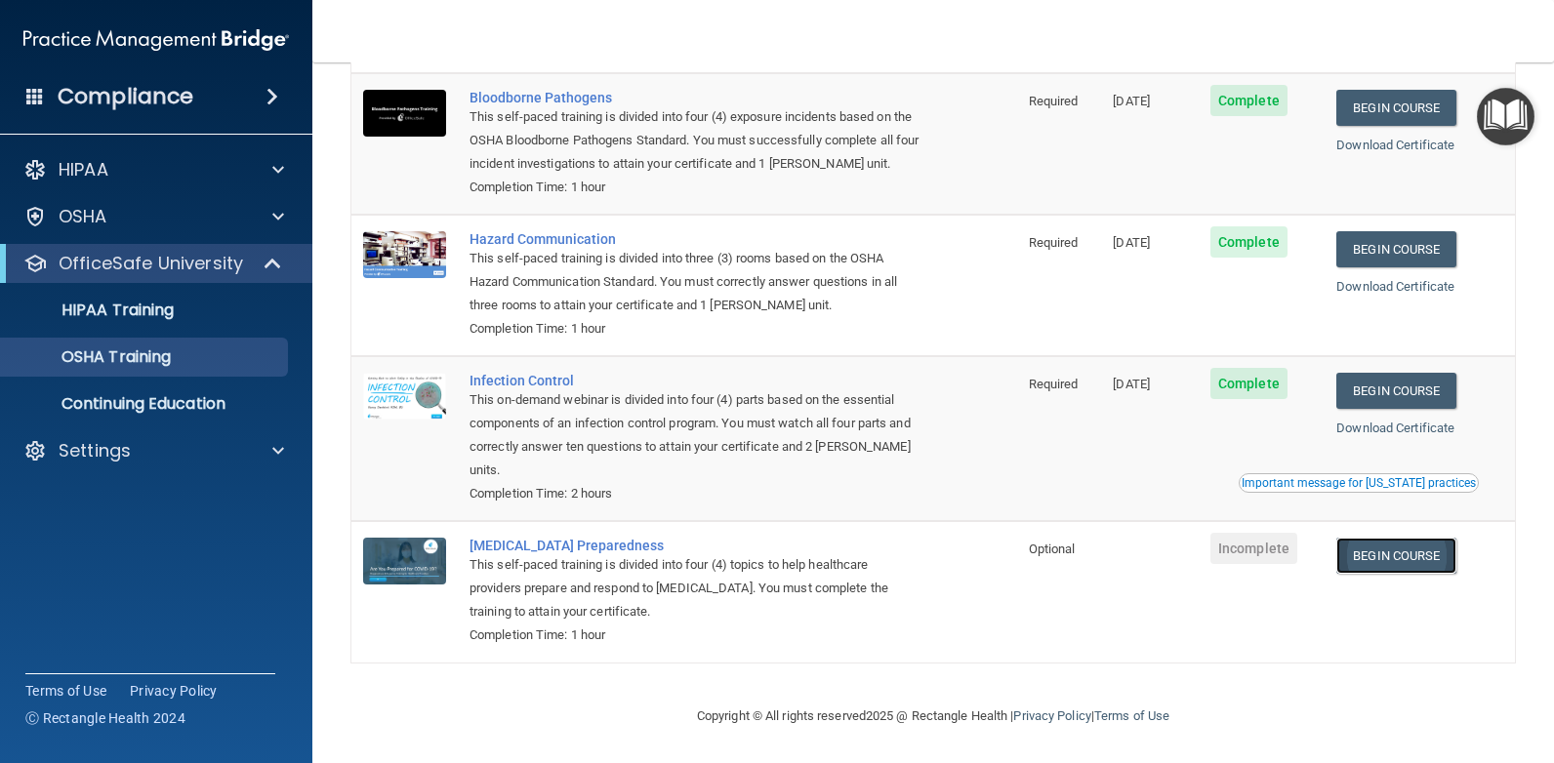
click at [1403, 551] on link "Begin Course" at bounding box center [1395, 556] width 119 height 36
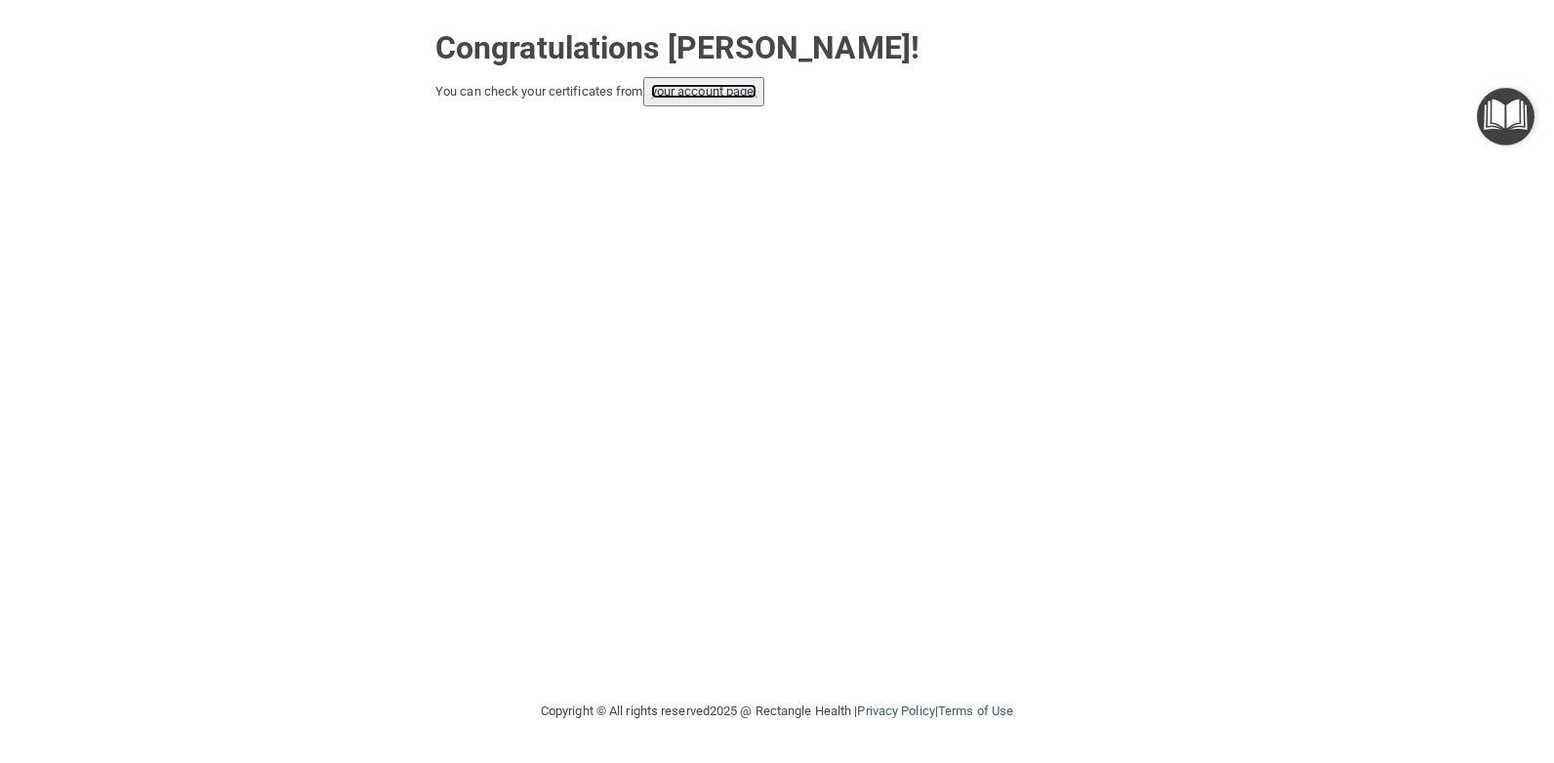
click at [746, 94] on link "your account page!" at bounding box center [704, 91] width 106 height 15
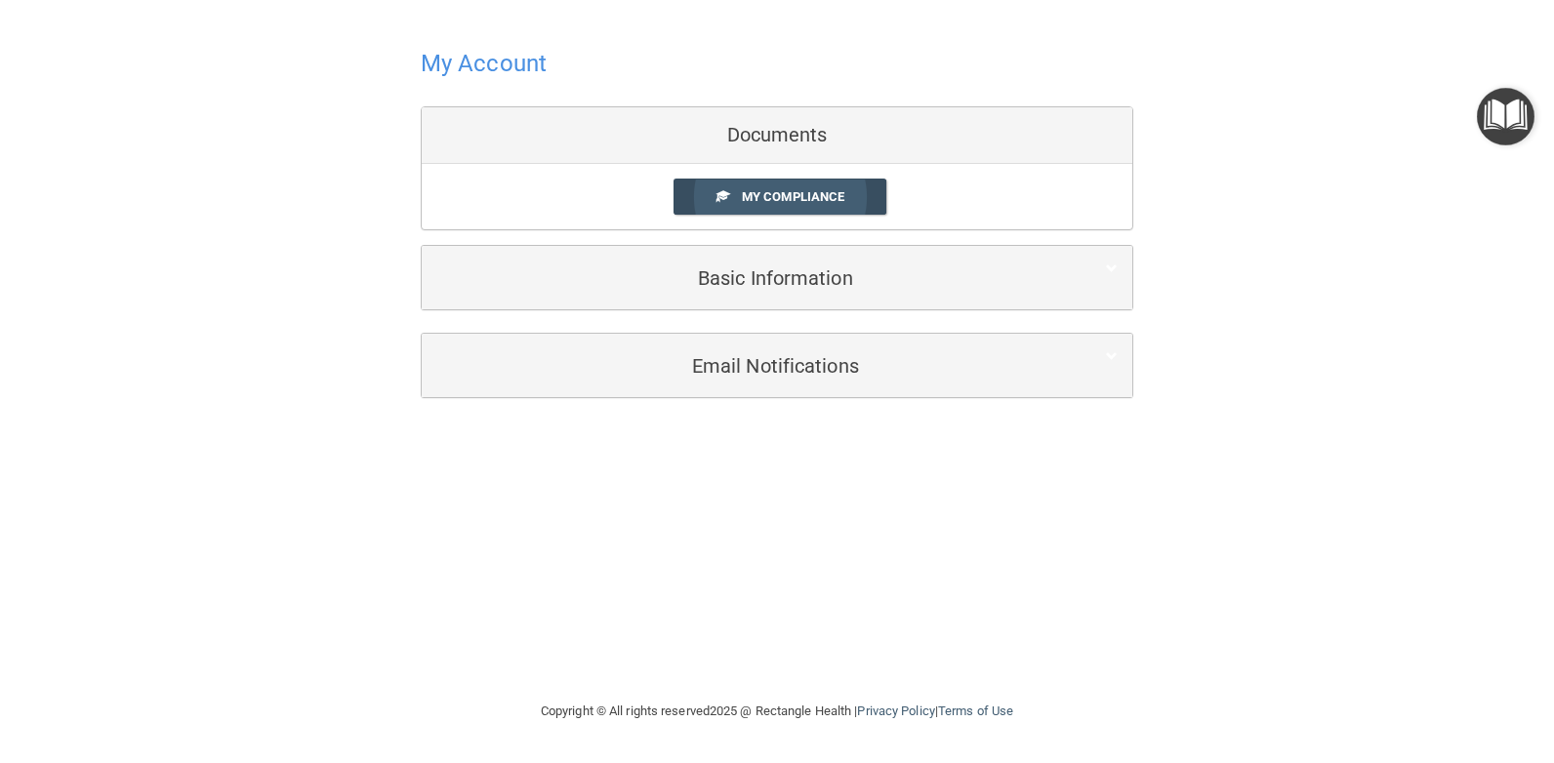
click at [858, 204] on link "My Compliance" at bounding box center [780, 197] width 214 height 36
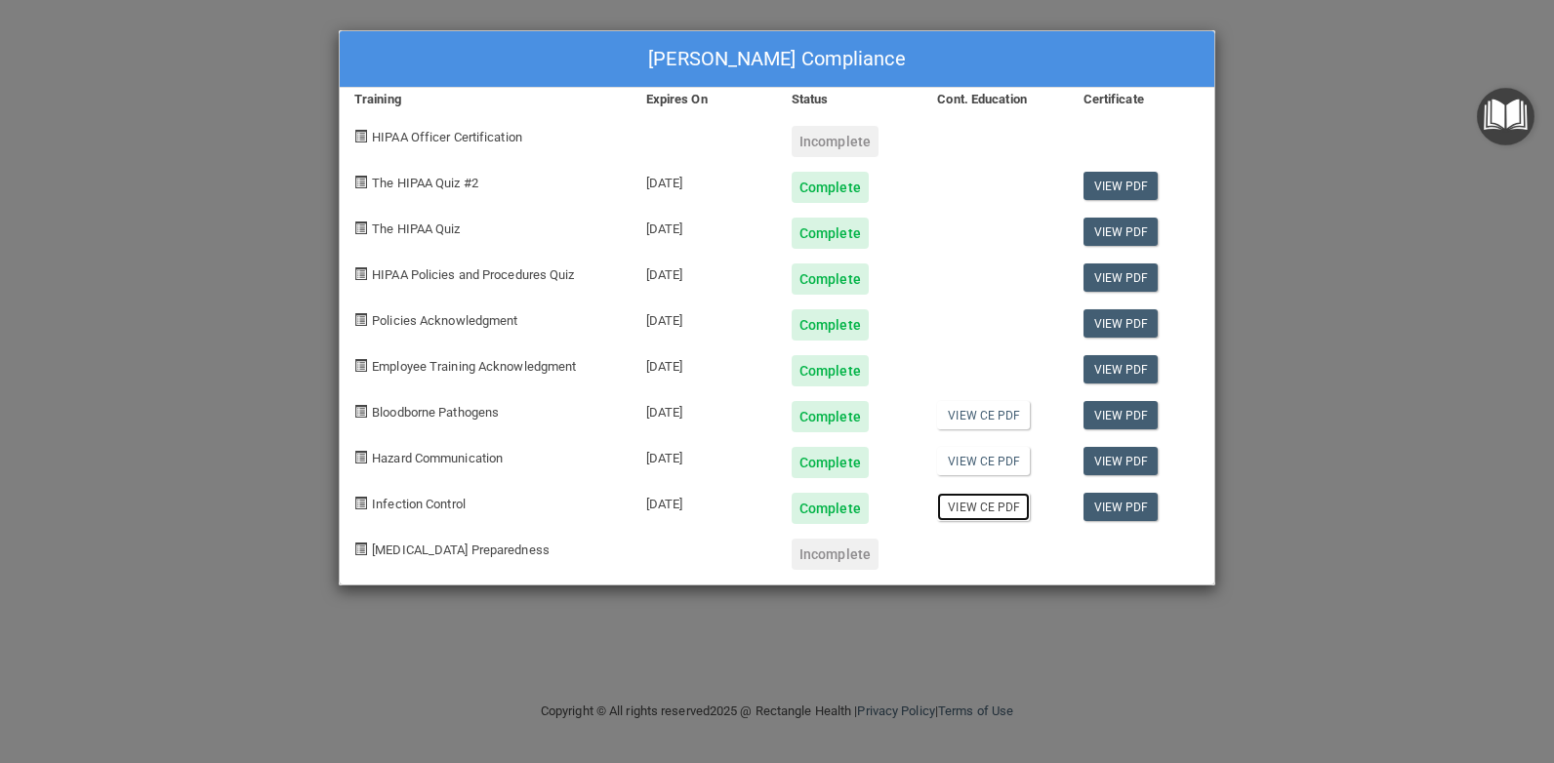
click at [982, 508] on link "View CE PDF" at bounding box center [983, 507] width 93 height 28
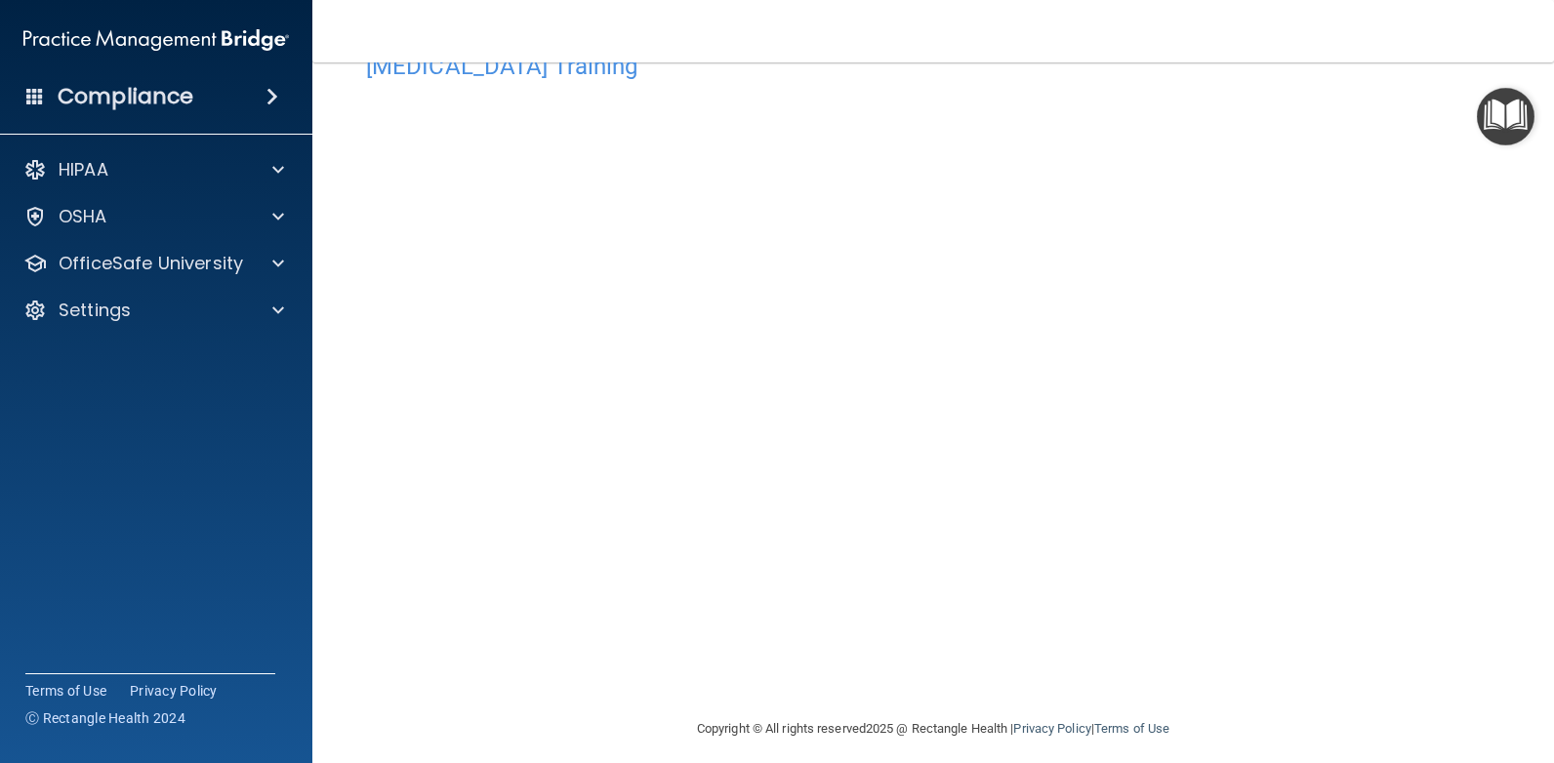
scroll to position [72, 0]
